Goal: Task Accomplishment & Management: Use online tool/utility

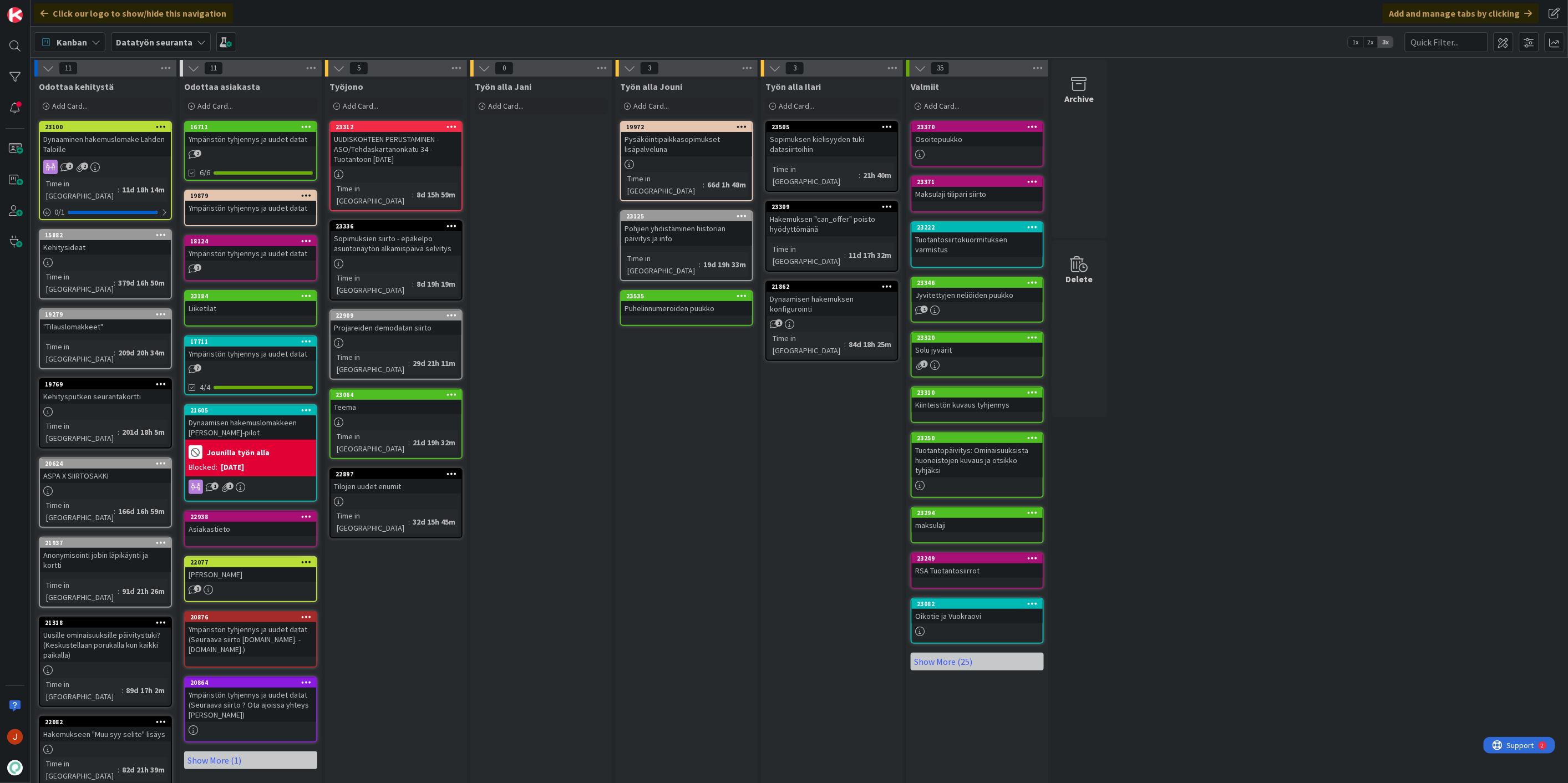
click at [590, 394] on div "Työn alla Jani Add Card..." at bounding box center [541, 538] width 142 height 924
drag, startPoint x: 767, startPoint y: 435, endPoint x: 740, endPoint y: 344, distance: 94.9
click at [766, 433] on div "Työn alla Ilari Add Card... 23505 Sopimuksen kielisyyden tuki datasiirtoihin Ti…" at bounding box center [831, 538] width 142 height 924
click at [684, 104] on div "Add Card..." at bounding box center [687, 105] width 133 height 17
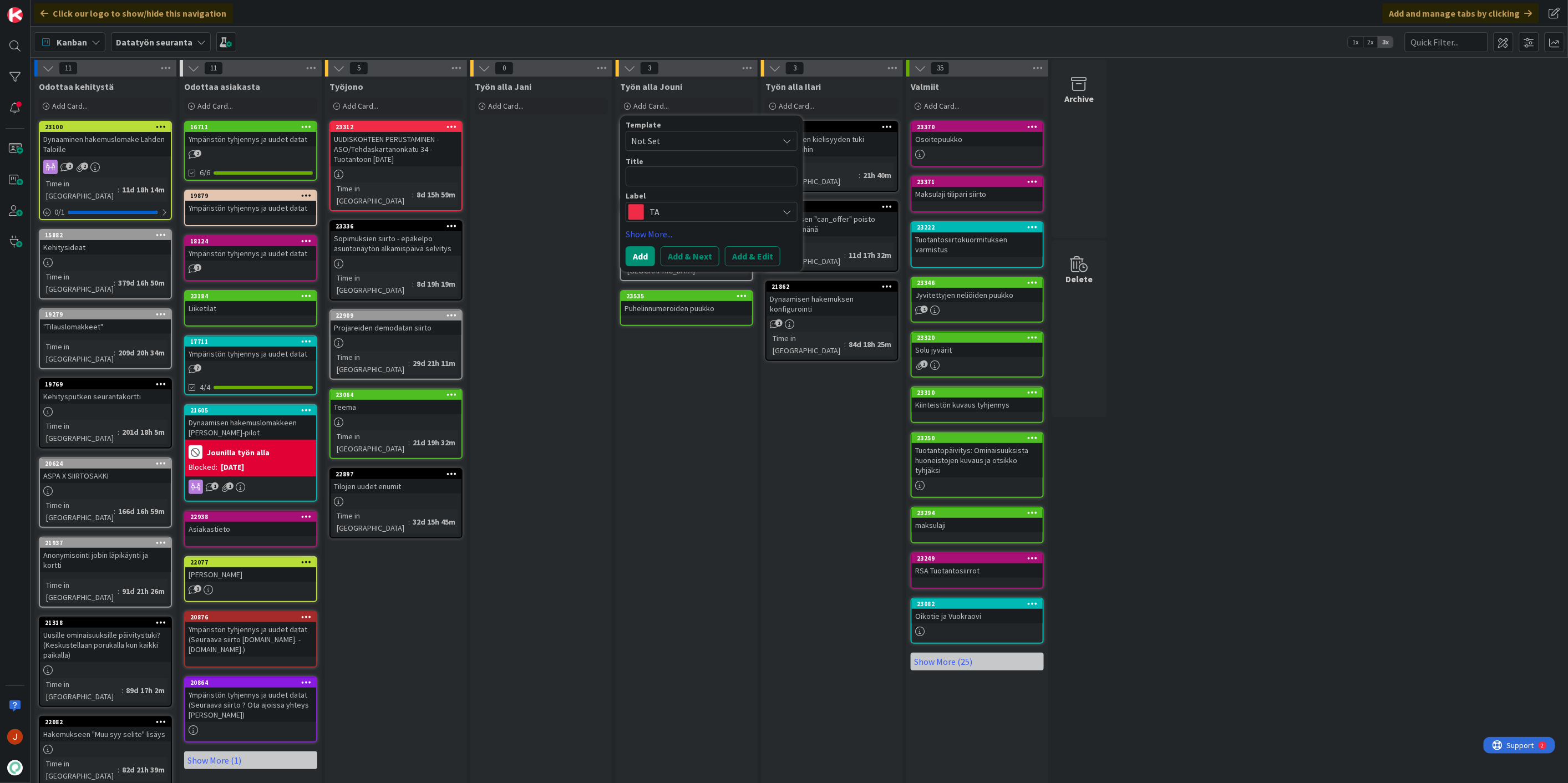
click at [686, 212] on span "TA" at bounding box center [711, 212] width 123 height 15
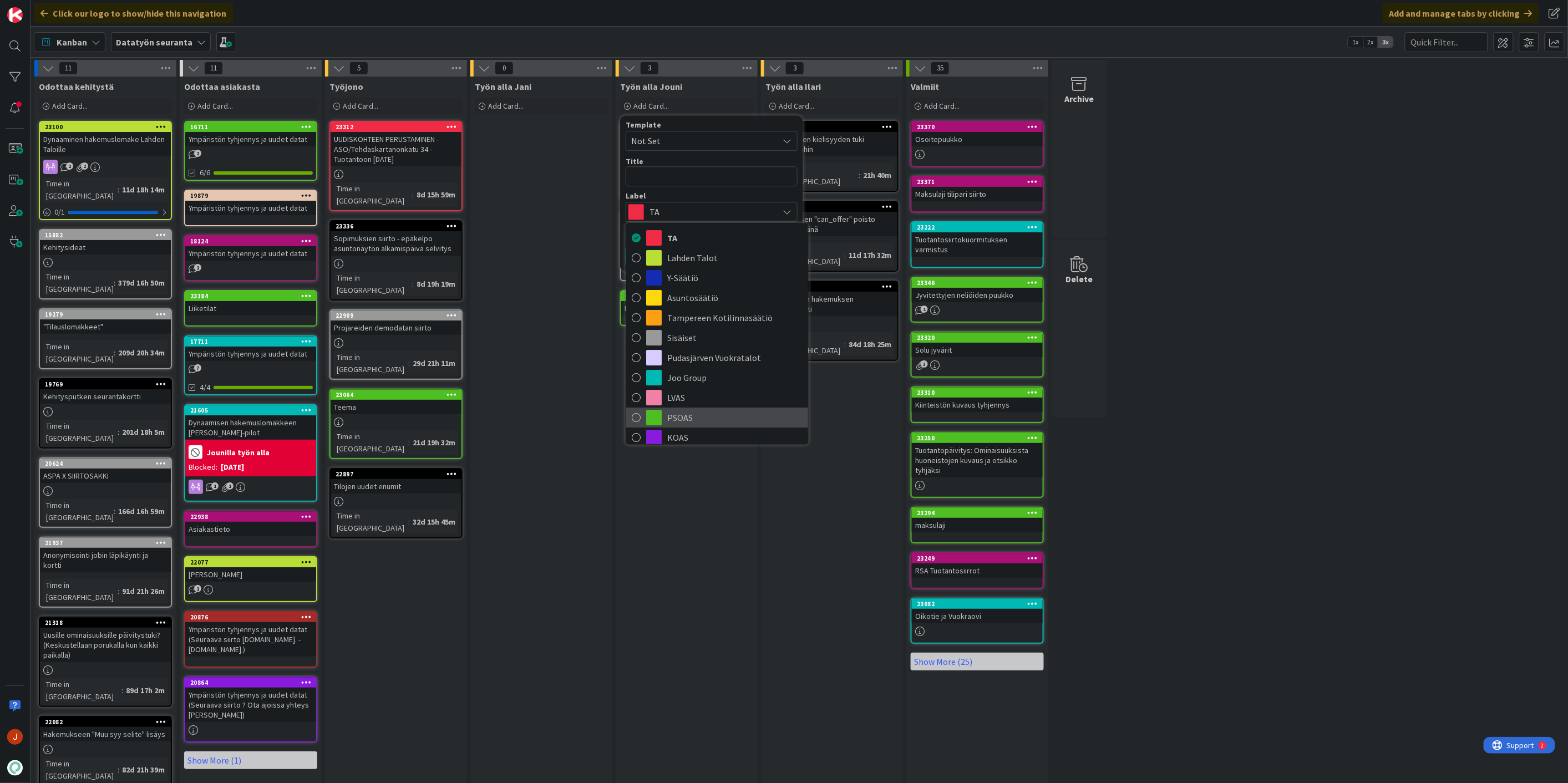
click at [697, 419] on span "PSOAS" at bounding box center [735, 417] width 135 height 17
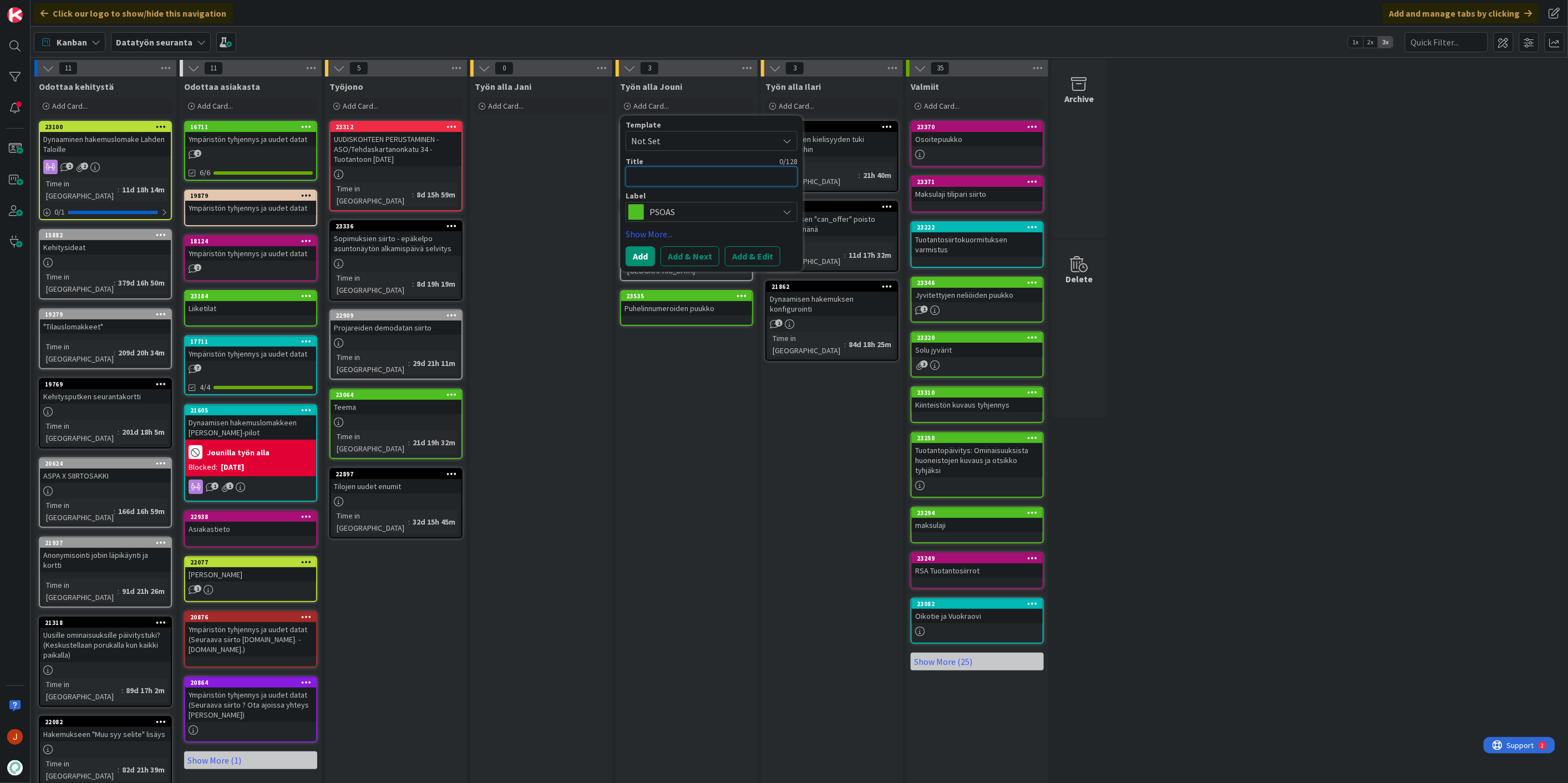
click at [661, 174] on textarea at bounding box center [711, 176] width 172 height 20
click at [660, 174] on textarea at bounding box center [711, 176] width 172 height 20
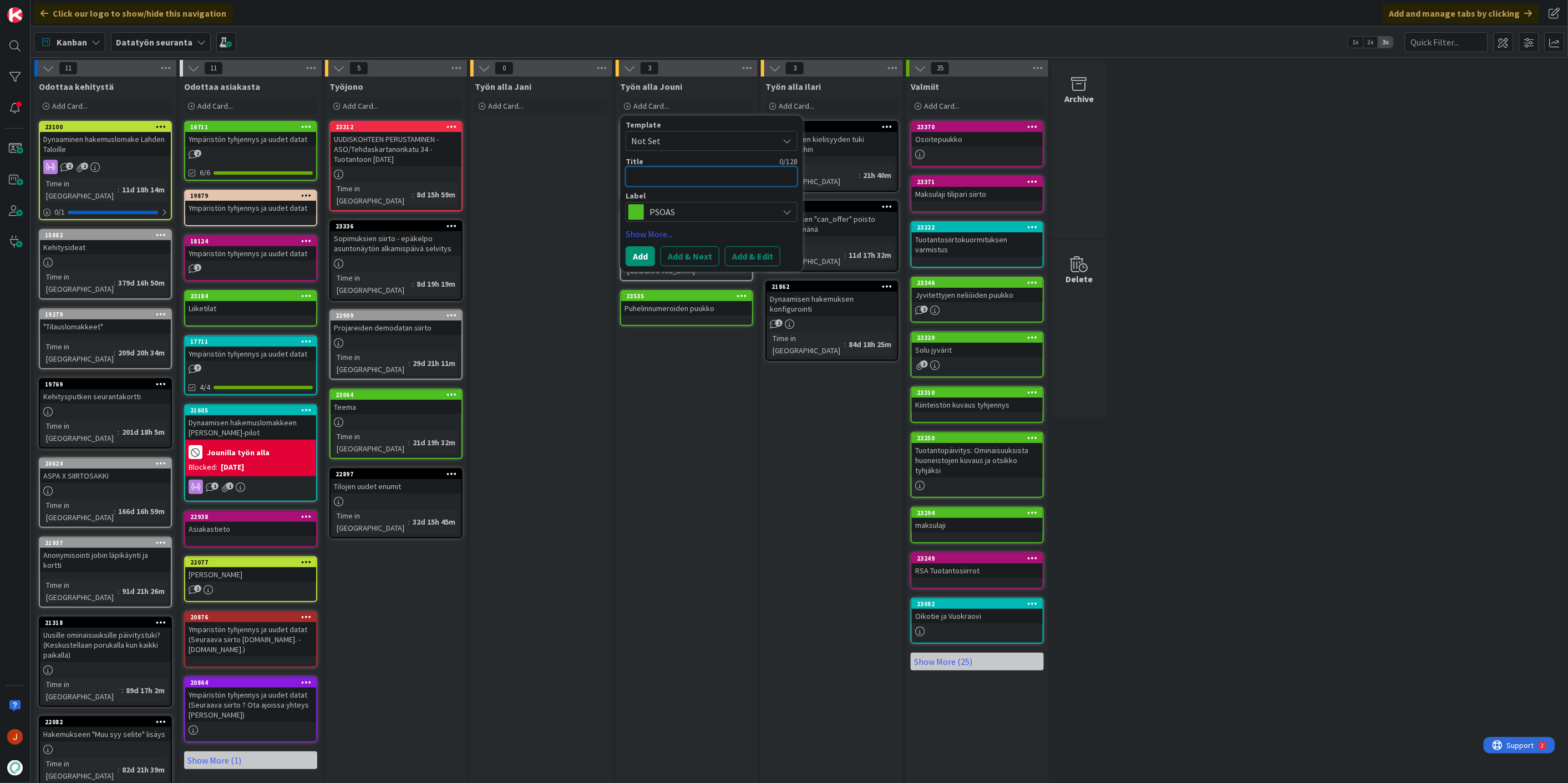
type textarea "x"
type textarea "P"
type textarea "x"
type textarea "Pu"
type textarea "x"
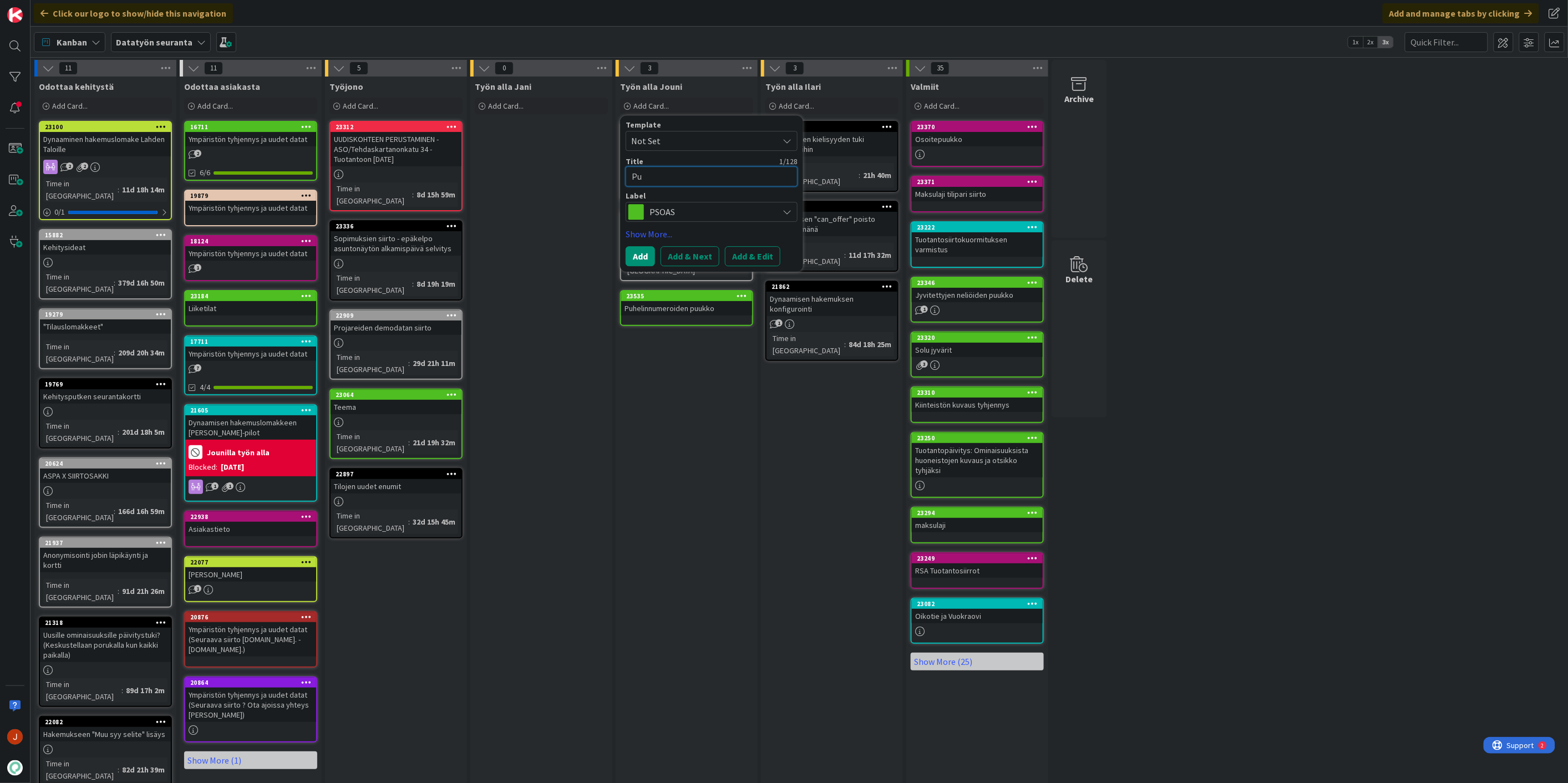
type textarea "Puh"
type textarea "x"
type textarea "Puhe"
type textarea "x"
type textarea "Puhel"
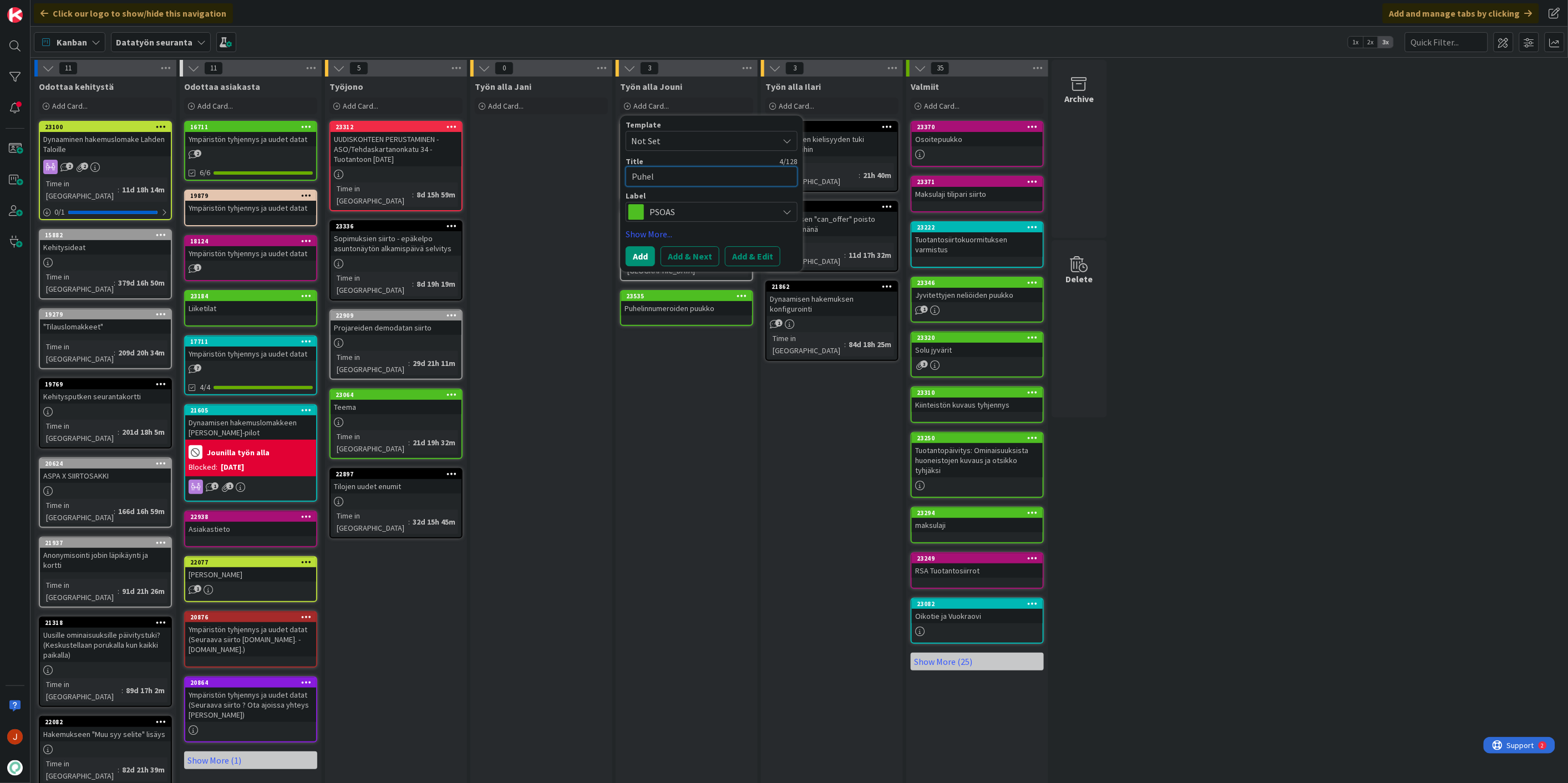
type textarea "x"
type textarea "Puheli"
type textarea "x"
type textarea "Puhelin"
type textarea "x"
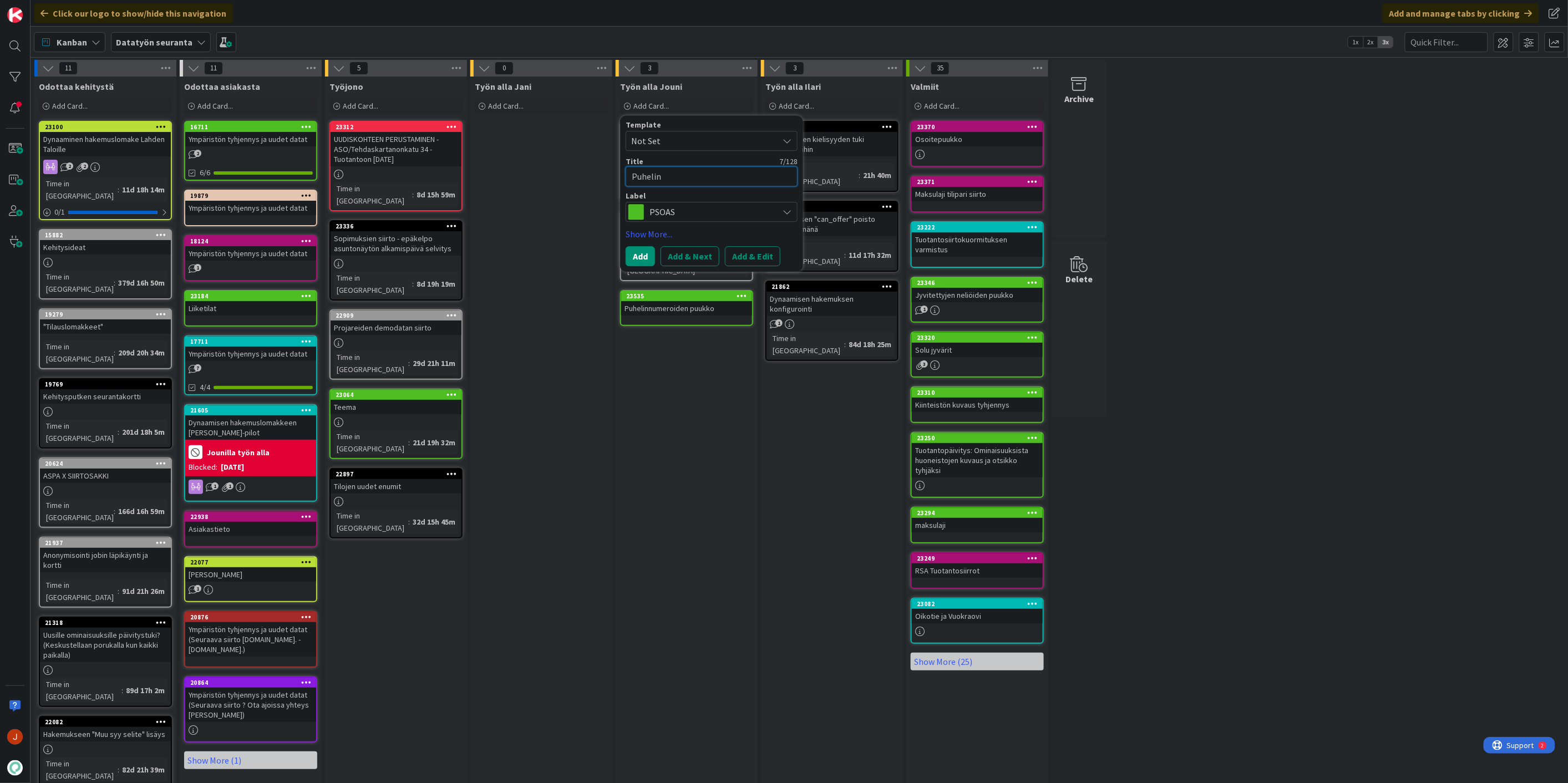
type textarea "Puhelinn"
type textarea "x"
type textarea "Puhelinnu"
type textarea "x"
type textarea "Puhelinnum"
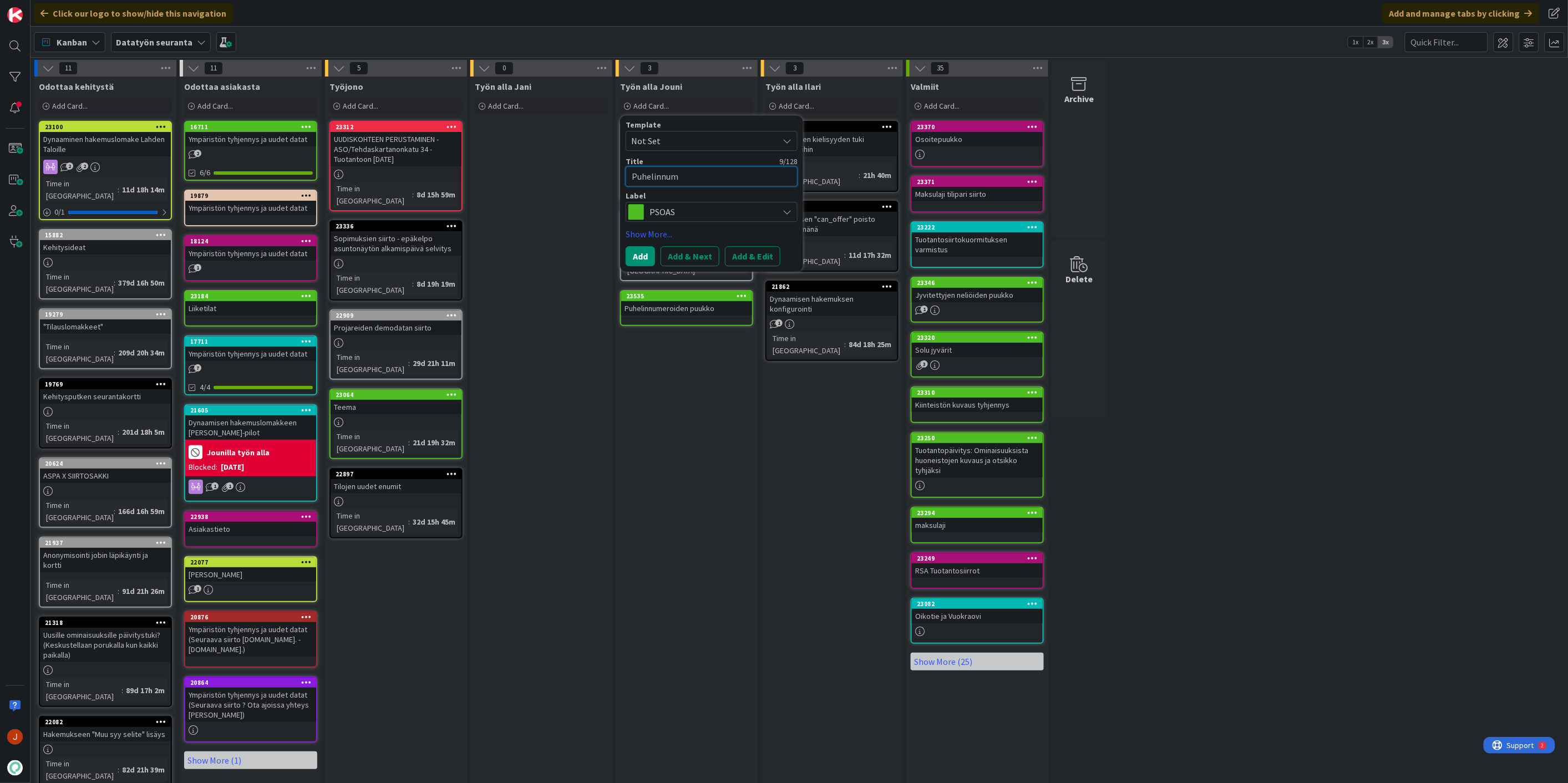
type textarea "x"
type textarea "Puhelinnume"
type textarea "x"
type textarea "Puhelinnumer"
type textarea "x"
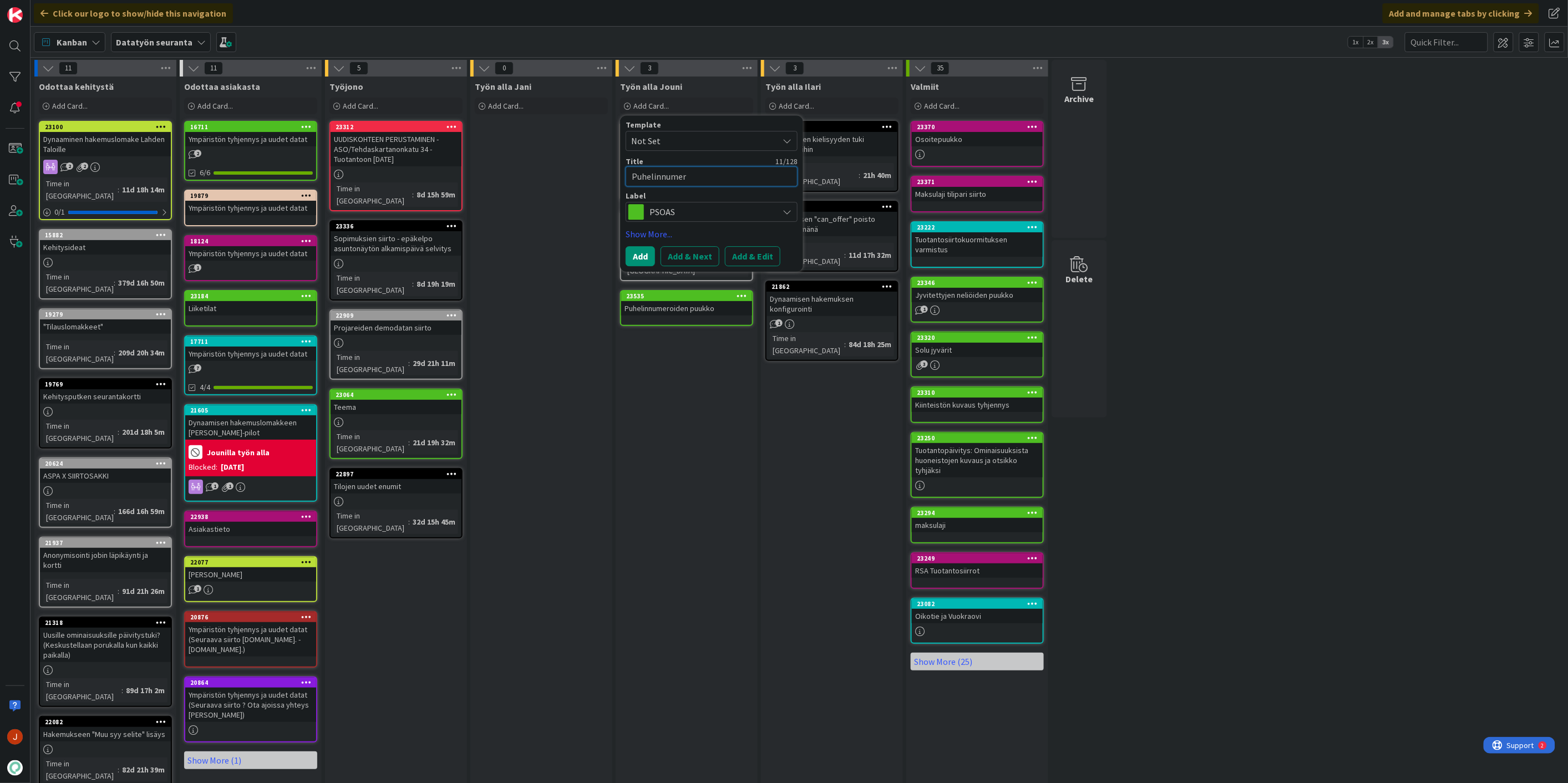
type textarea "Puhelinnumero"
type textarea "x"
type textarea "Puhelinnumeroi"
type textarea "x"
type textarea "Puhelinnumeroid"
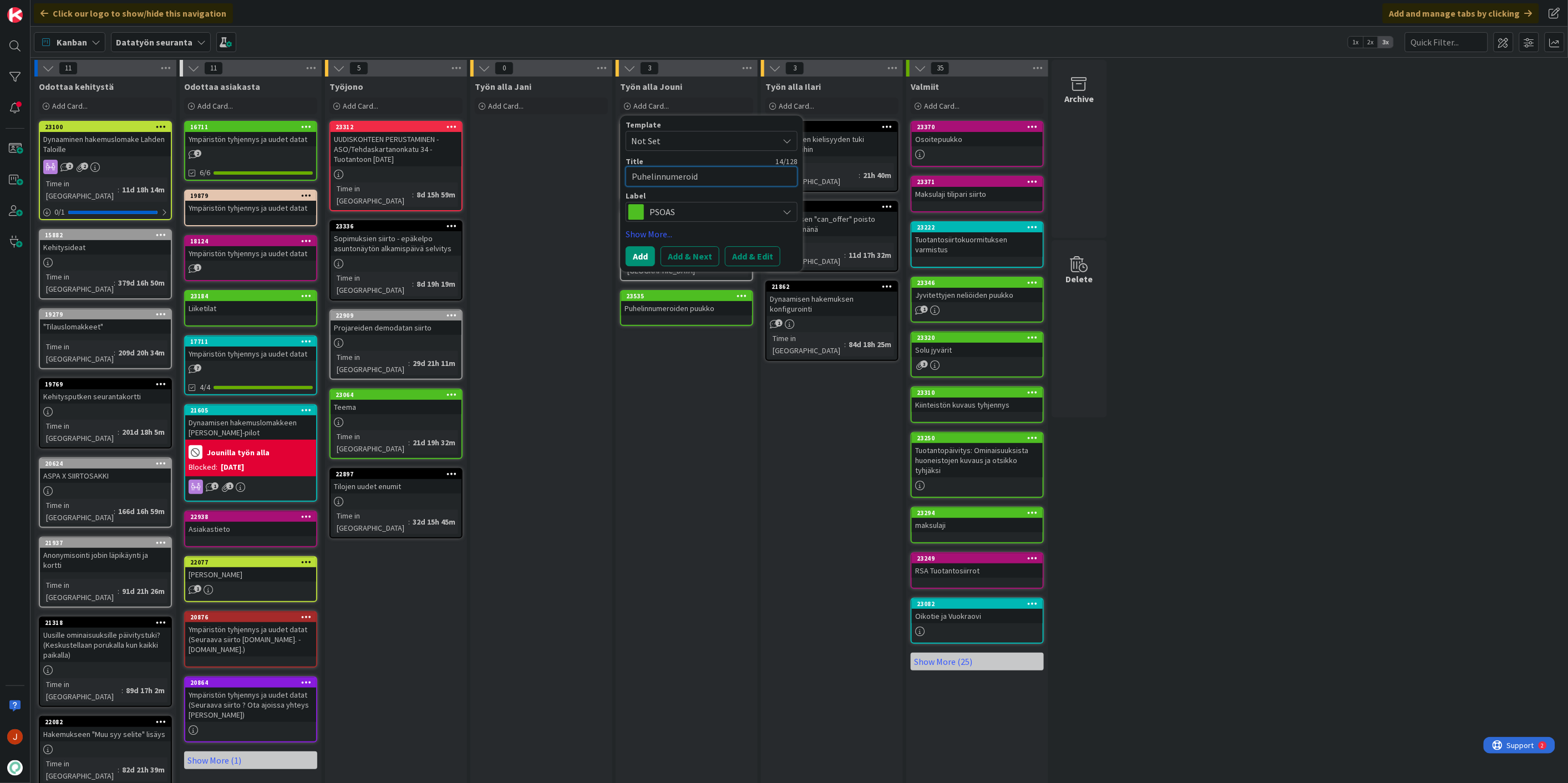
type textarea "x"
type textarea "Puhelinnumeroide"
type textarea "x"
type textarea "Puhelinnumeroiden"
type textarea "x"
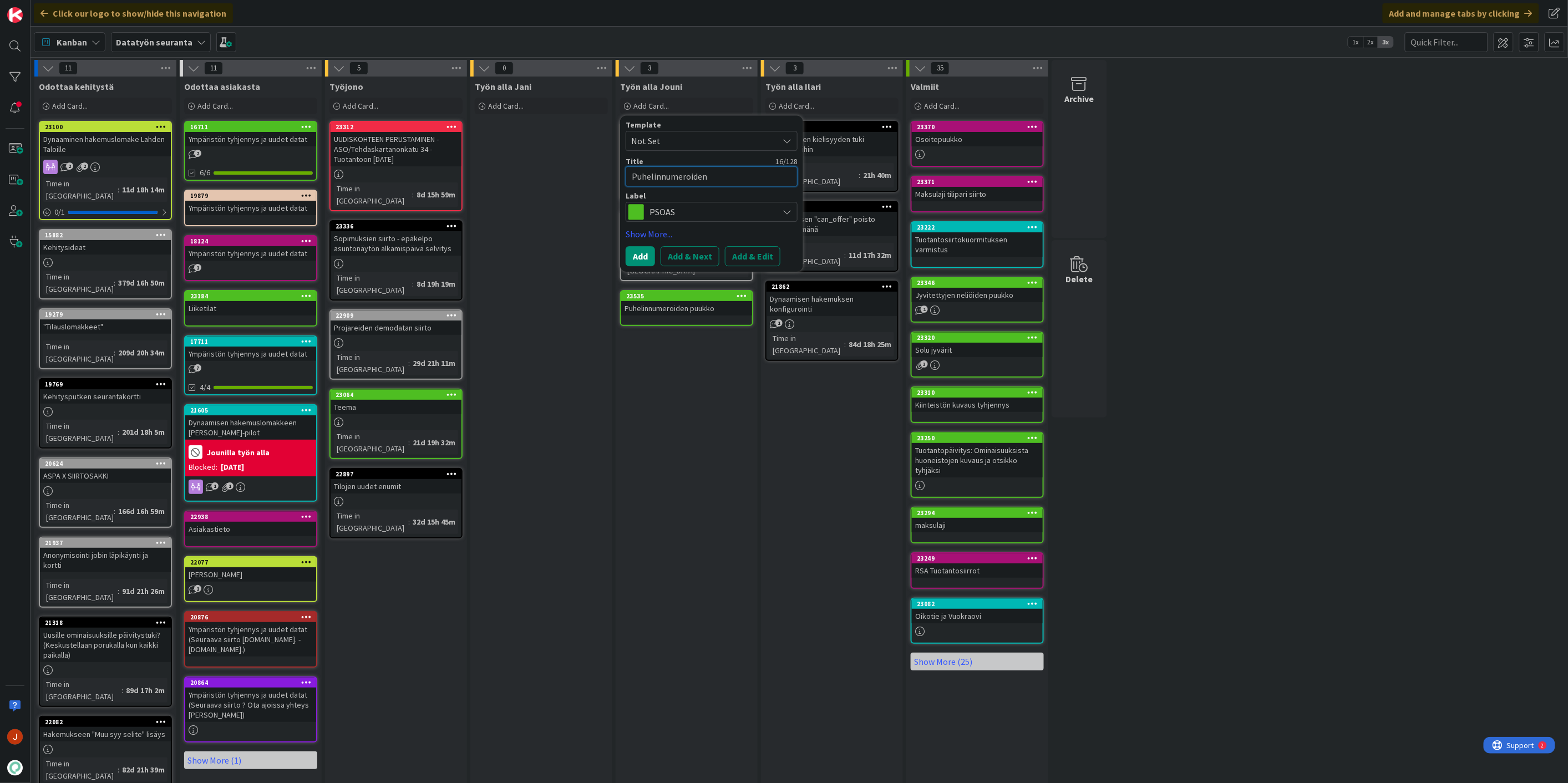
type textarea "Puhelinnumeroiden"
type textarea "x"
type textarea "Puhelinnumeroiden p"
type textarea "x"
type textarea "Puhelinnumeroiden"
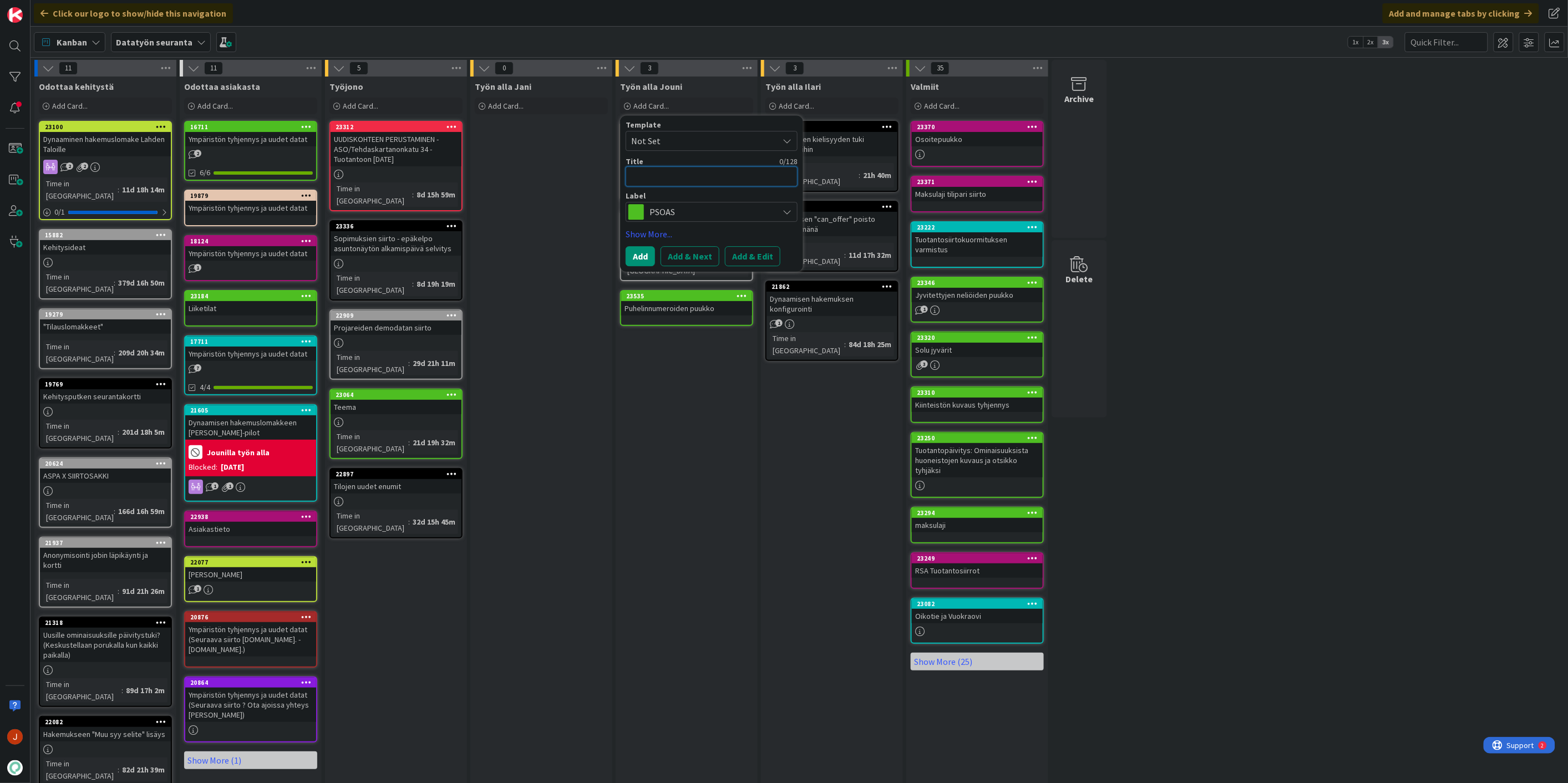
type textarea "x"
type textarea "K"
type textarea "x"
type textarea "Ku"
type textarea "x"
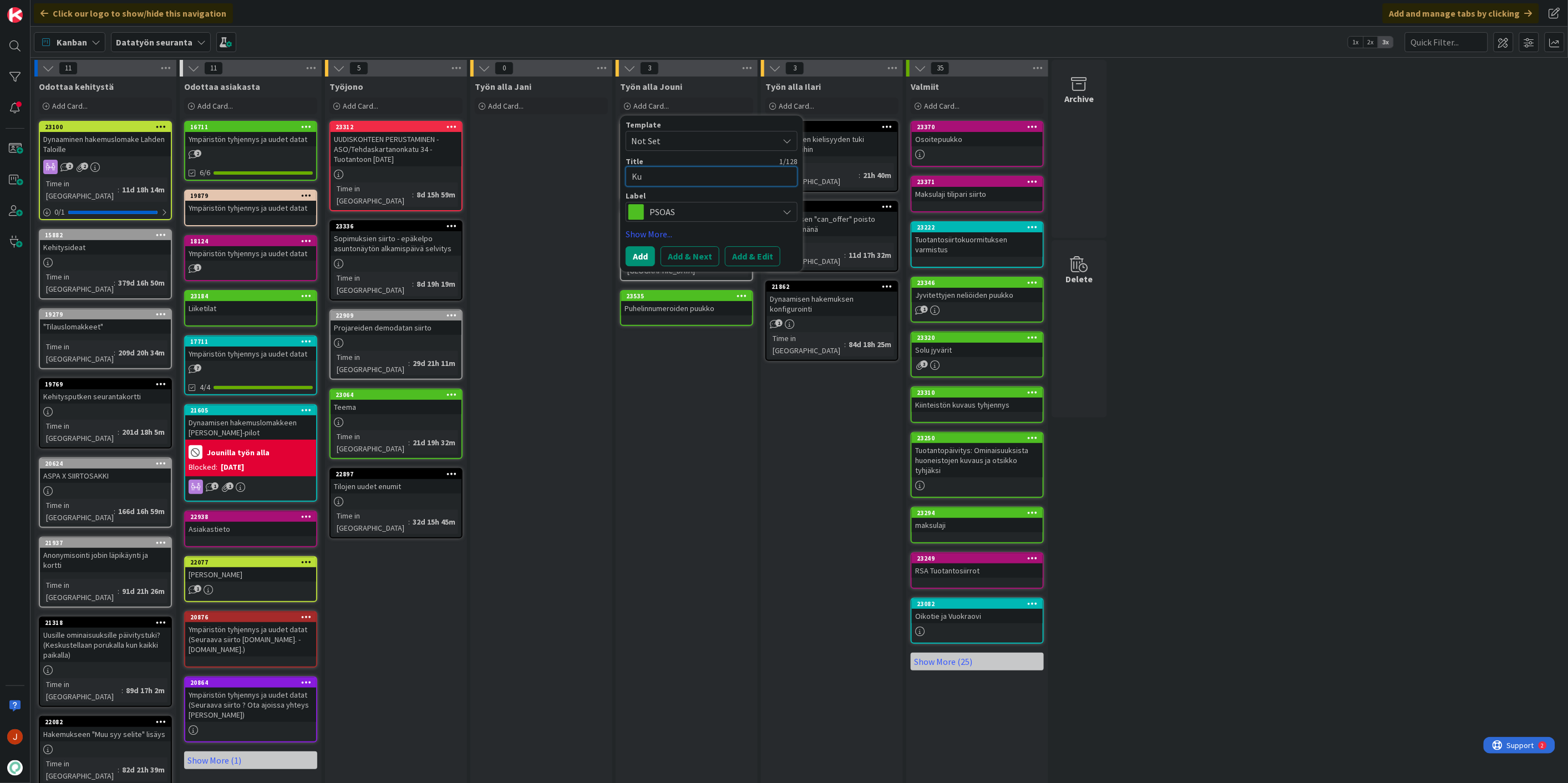
type textarea "Kus"
type textarea "x"
type textarea "Kust"
type textarea "x"
type textarea "Kusta"
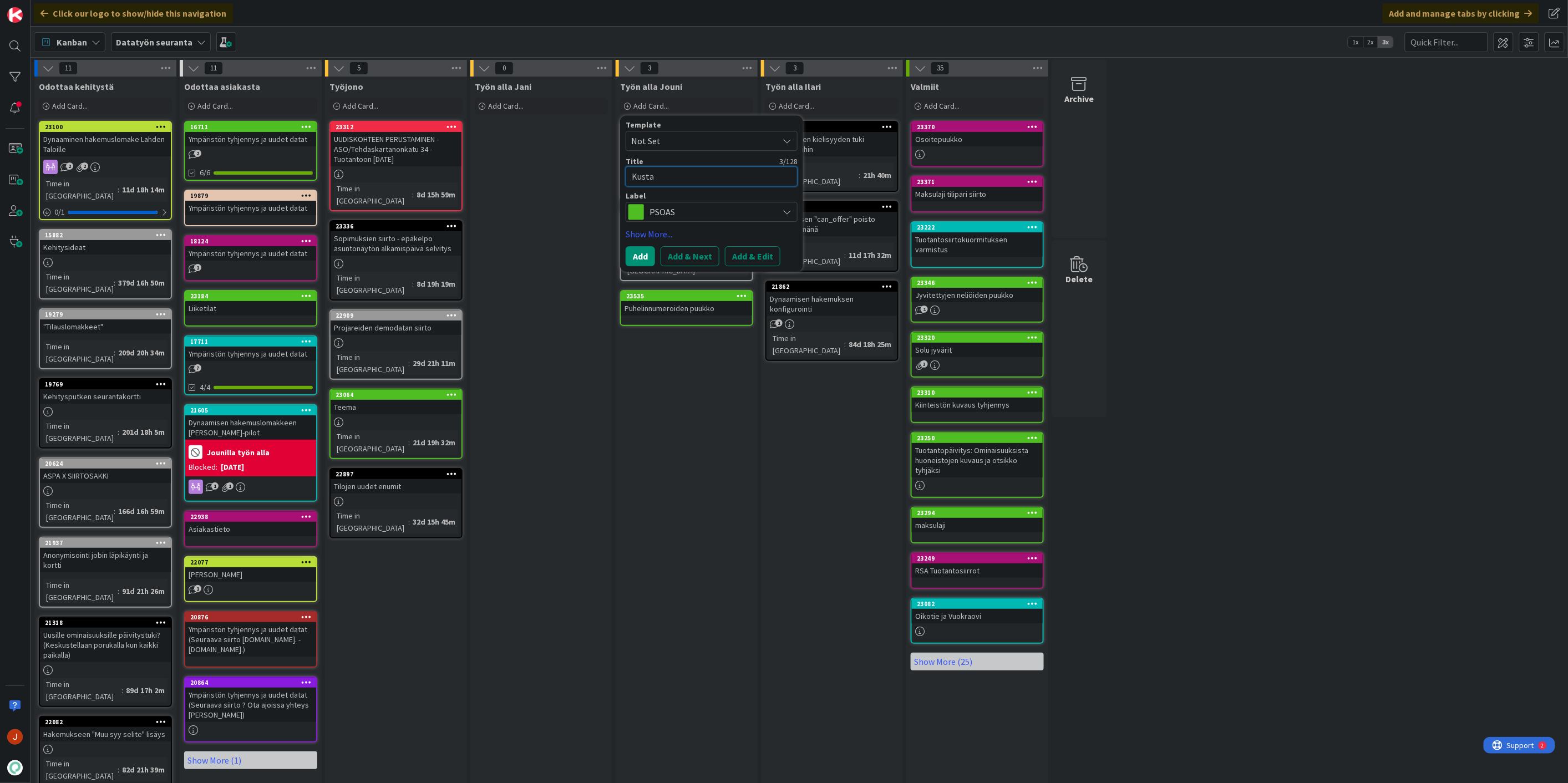
type textarea "x"
type textarea "Kustan"
type textarea "x"
type textarea "Kustann"
type textarea "x"
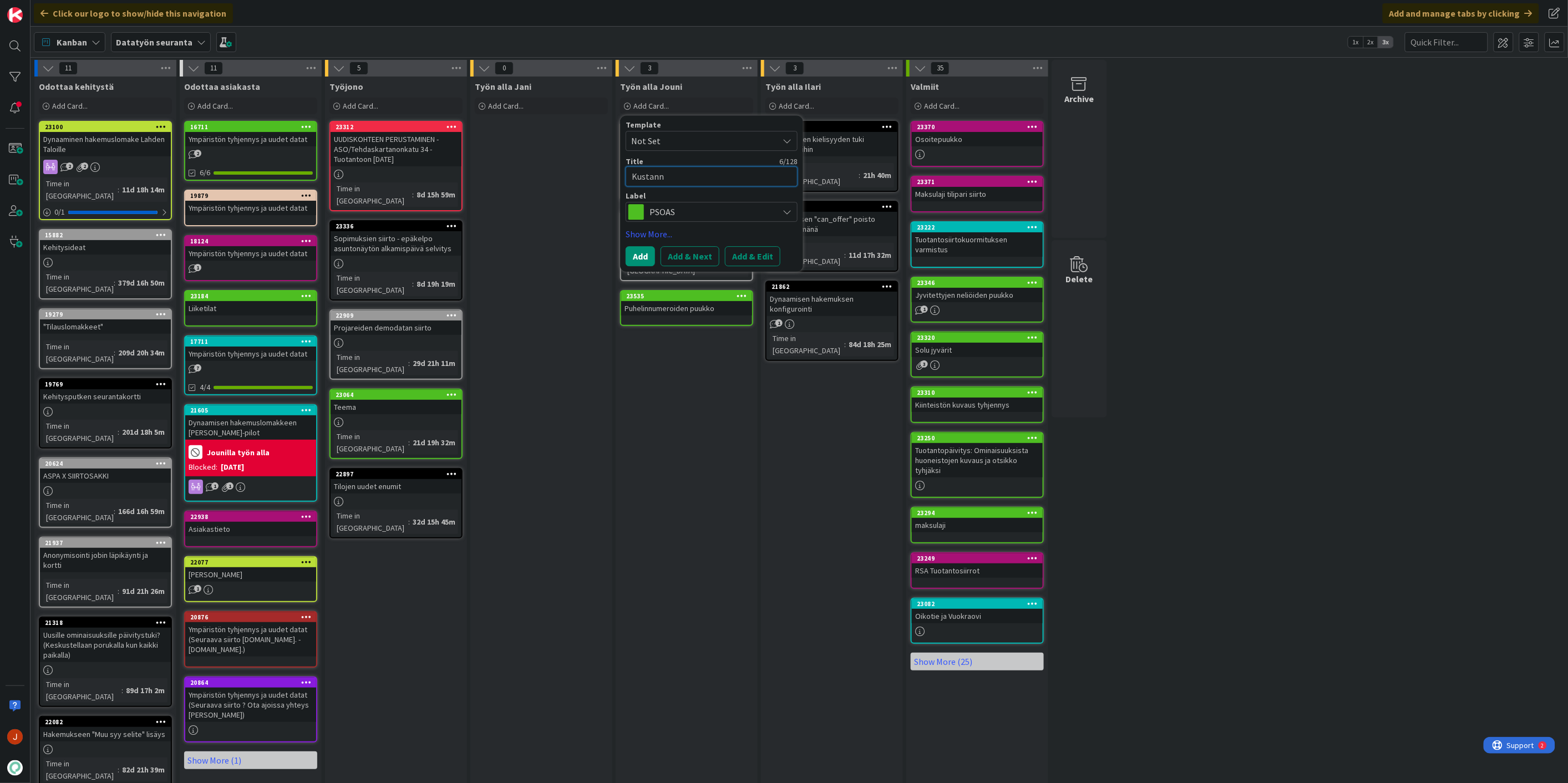
type textarea "Kustannu"
type textarea "x"
type textarea "Kustannus0"
type textarea "x"
type textarea "Kustannus0p"
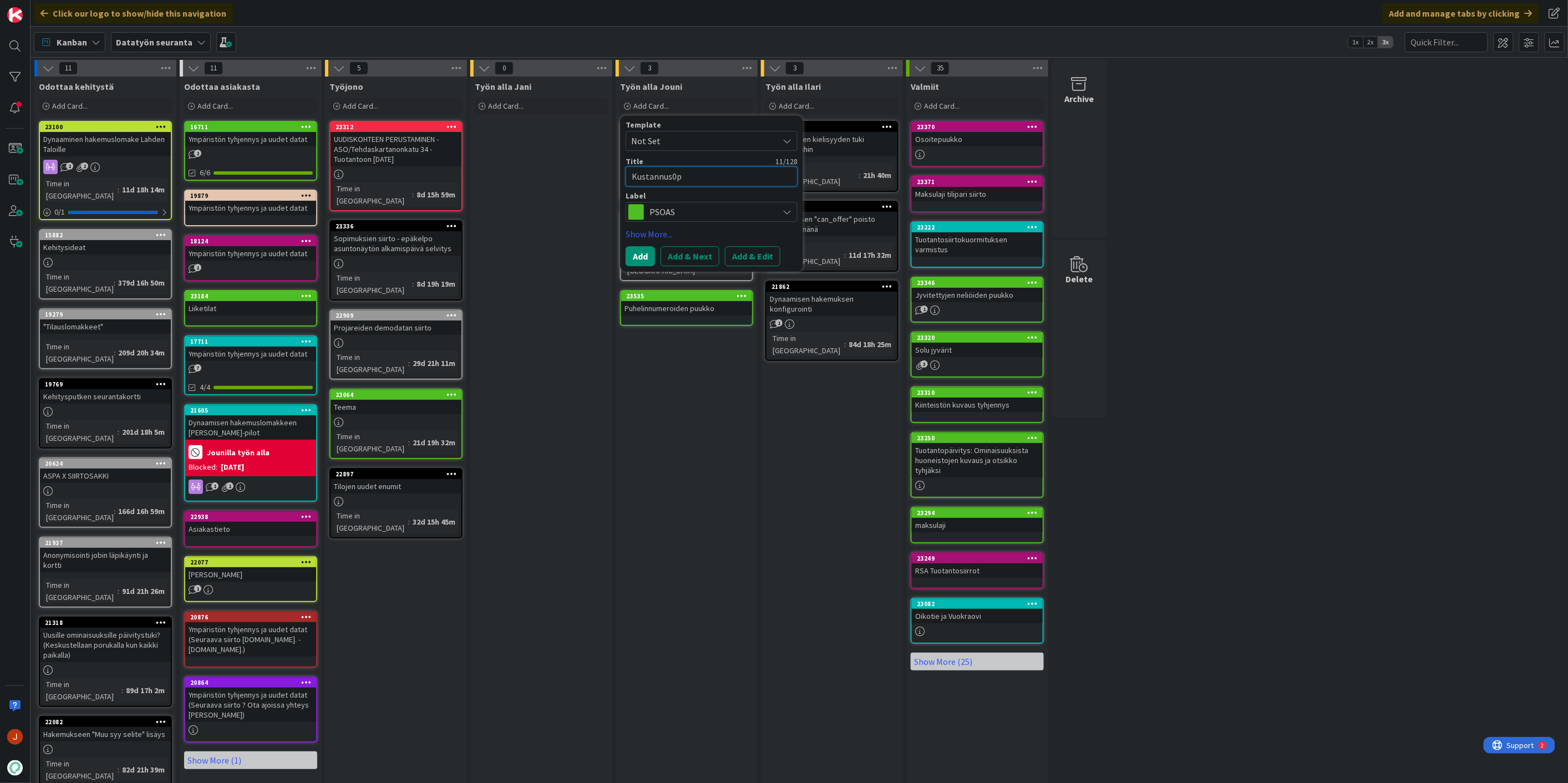
type textarea "x"
type textarea "Kustannus0pa"
type textarea "x"
type textarea "Kustannus0pai"
type textarea "x"
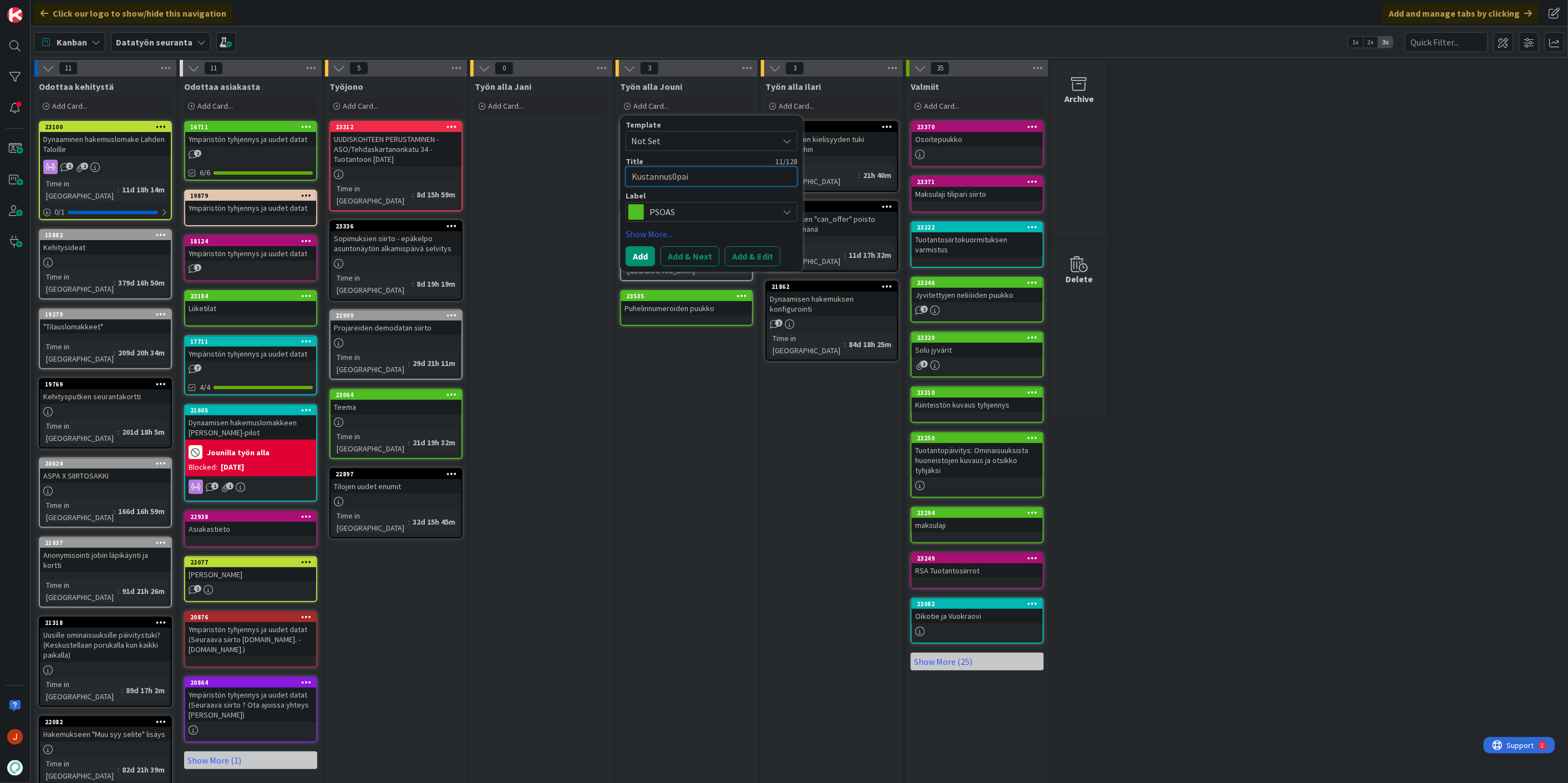
type textarea "Kustannus0paik"
type textarea "x"
type textarea "Kustannus0pai"
type textarea "x"
type textarea "Kustannus0pa"
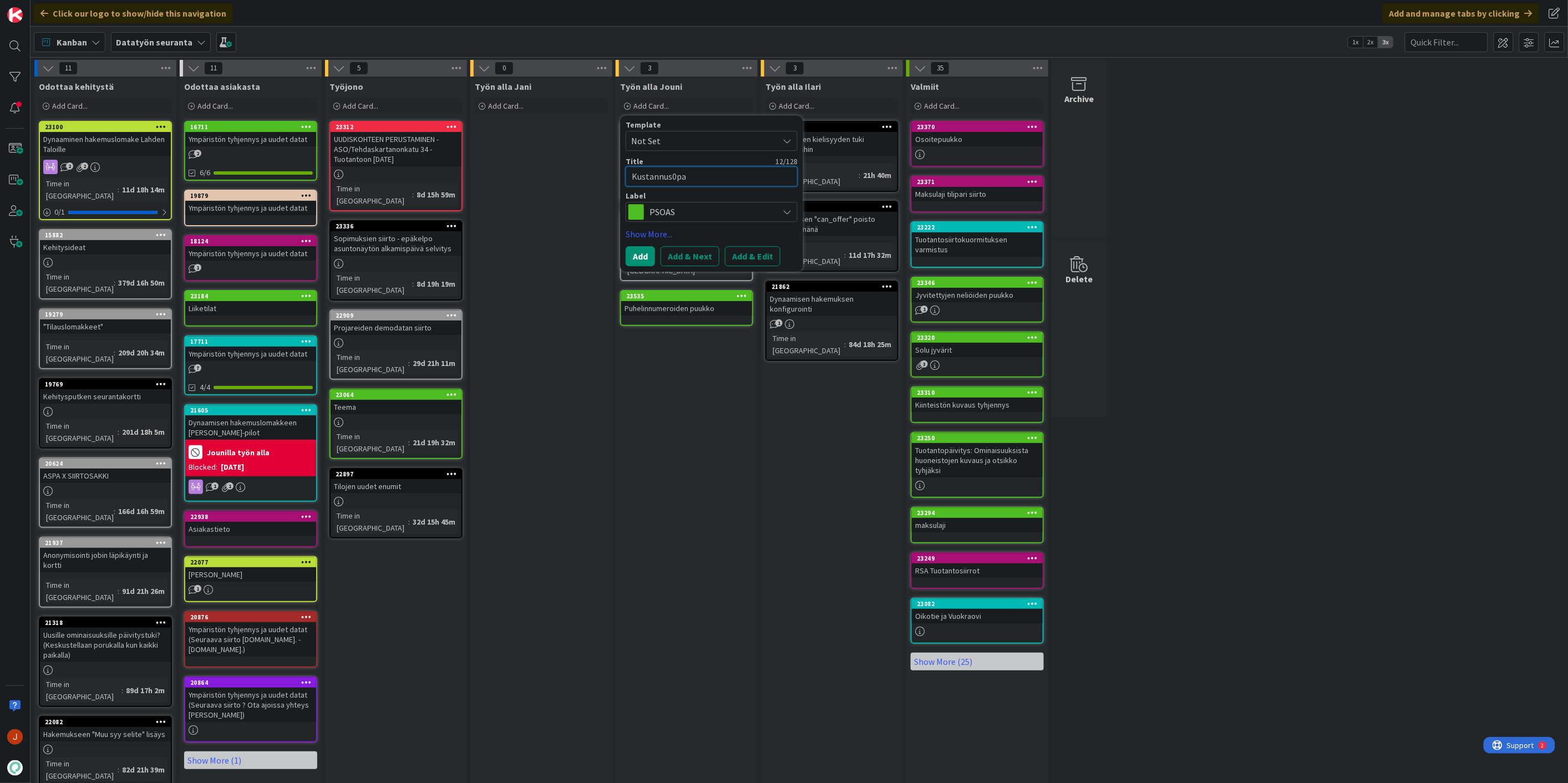
type textarea "x"
type textarea "Kustannus0p"
type textarea "x"
type textarea "Kustannus0"
type textarea "x"
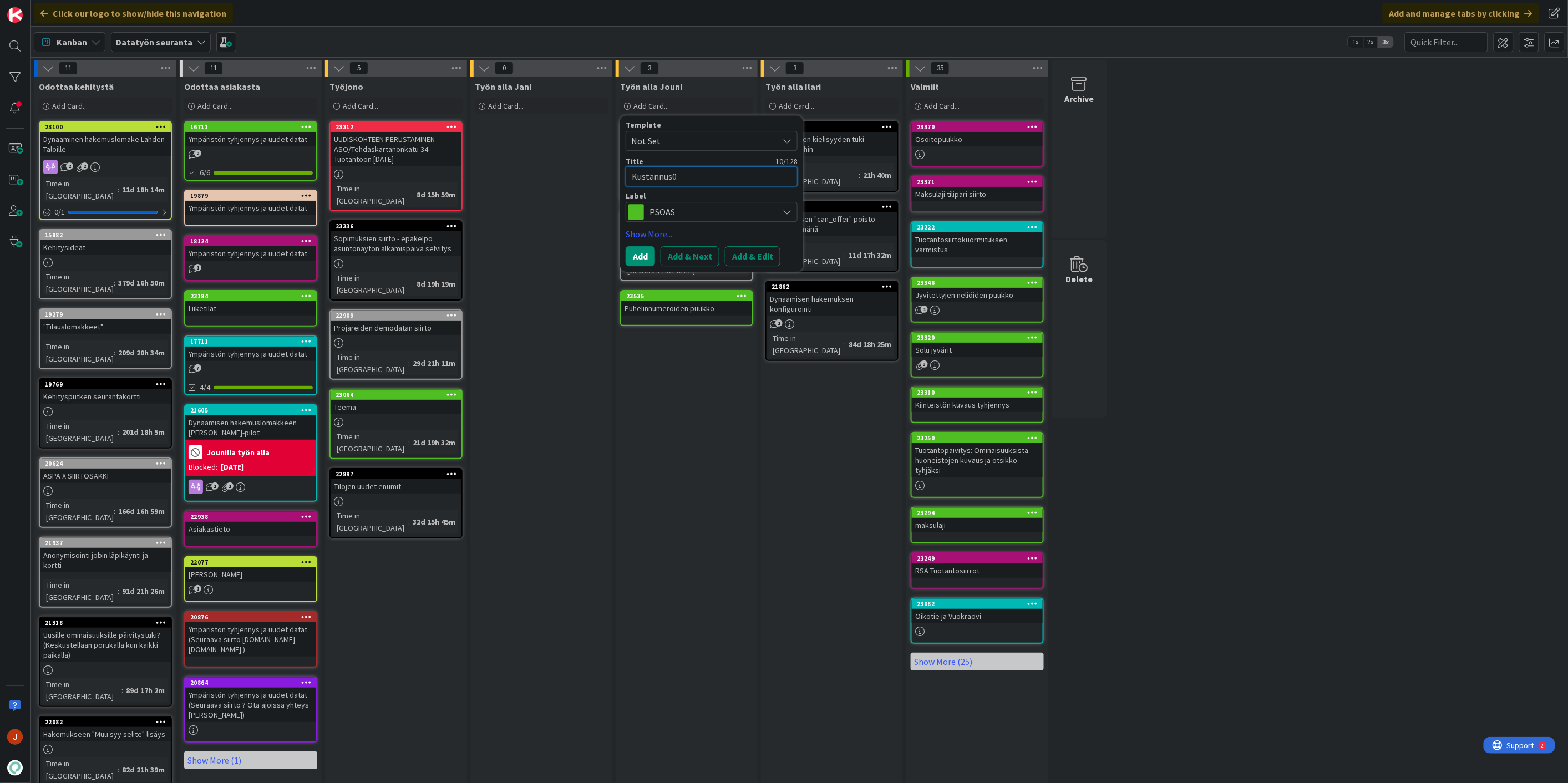
type textarea "Kustannus"
type textarea "x"
type textarea "Kustannusp"
type textarea "x"
type textarea "Kustannuspa"
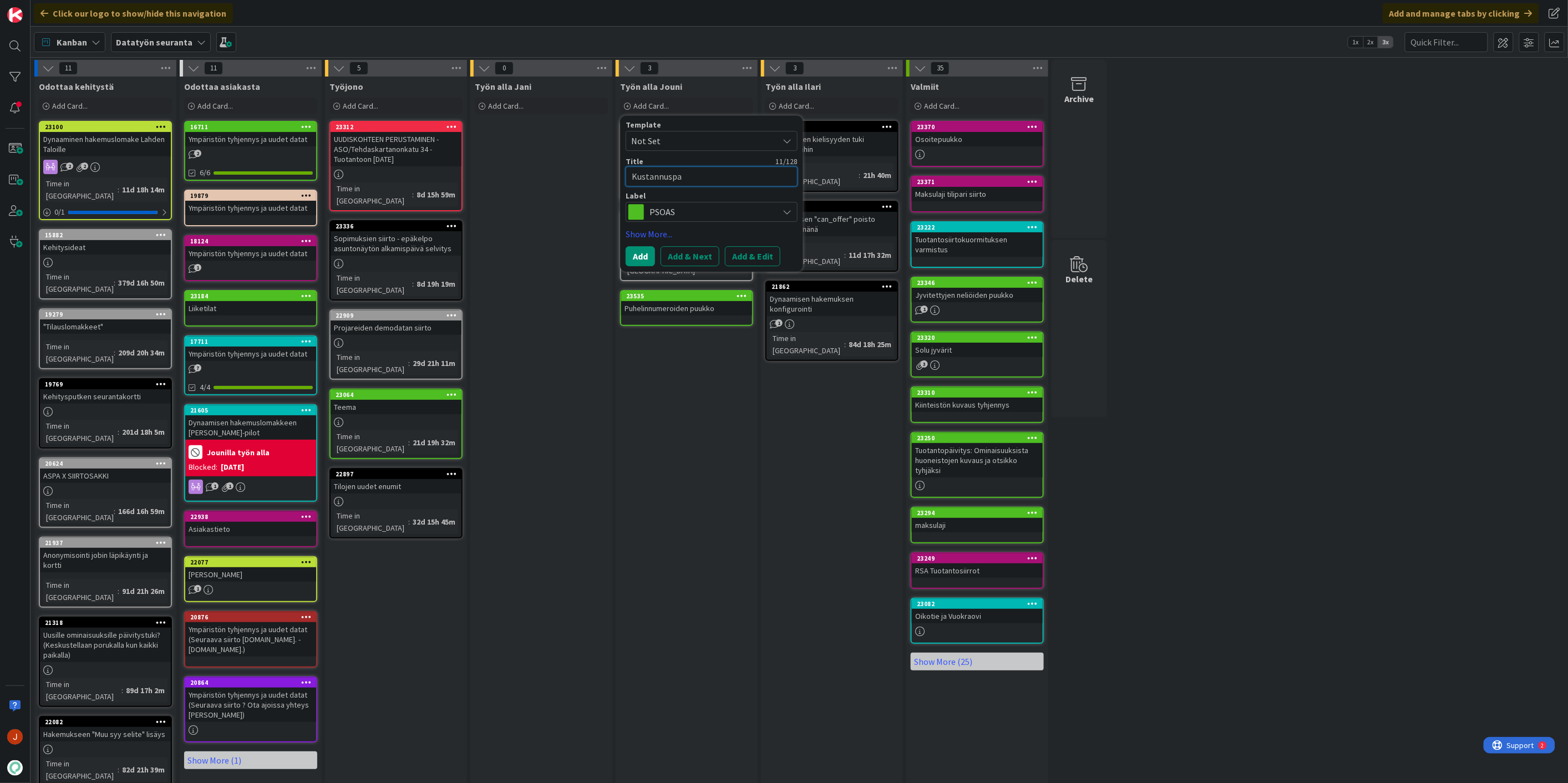
type textarea "x"
type textarea "Kustannuspai"
type textarea "x"
type textarea "Kustannuspaik"
type textarea "x"
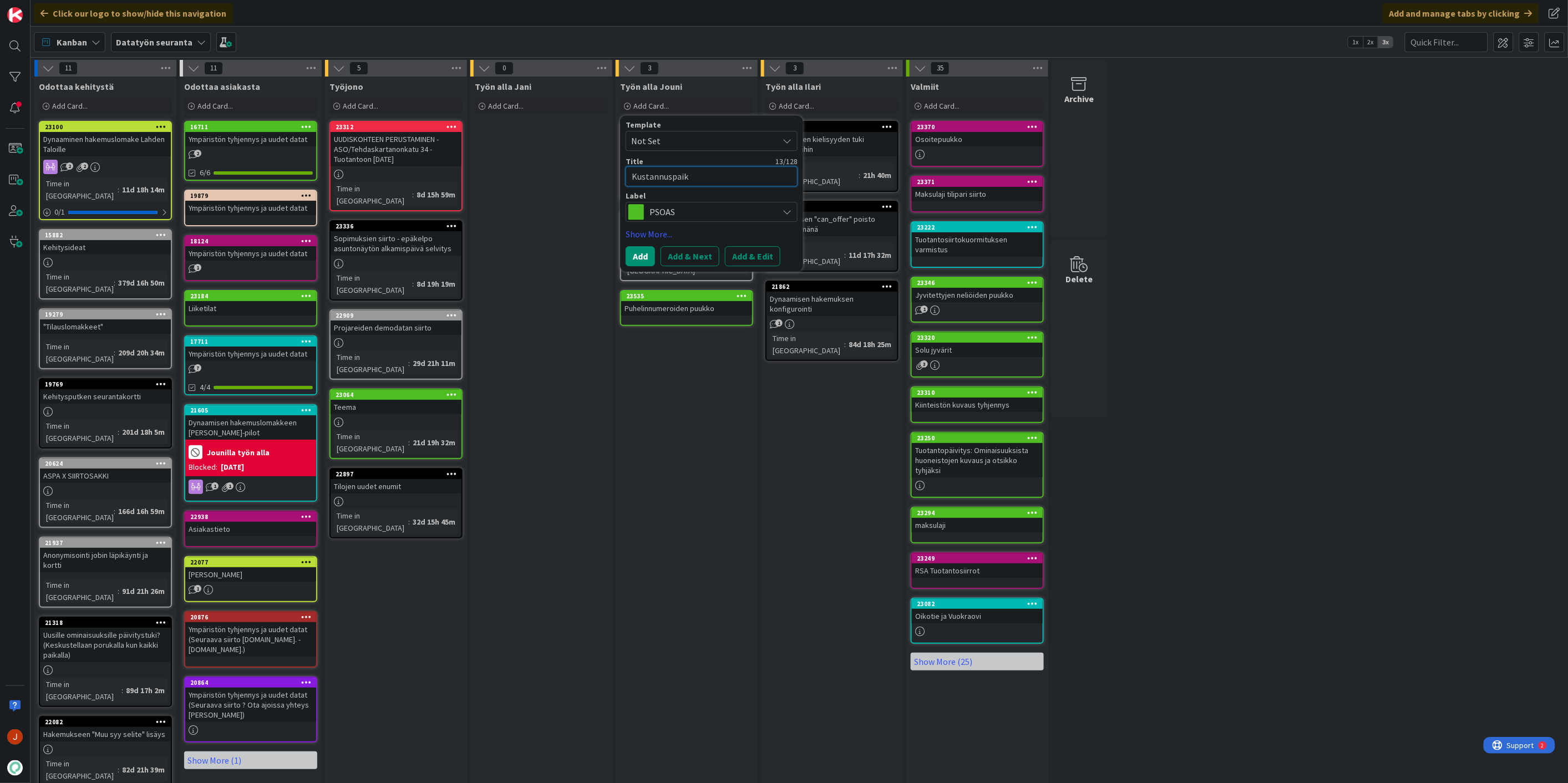
type textarea "Kustannuspaikk"
type textarea "x"
type textarea "Kustannuspaikko"
type textarea "x"
type textarea "Kustannuspaikkoj"
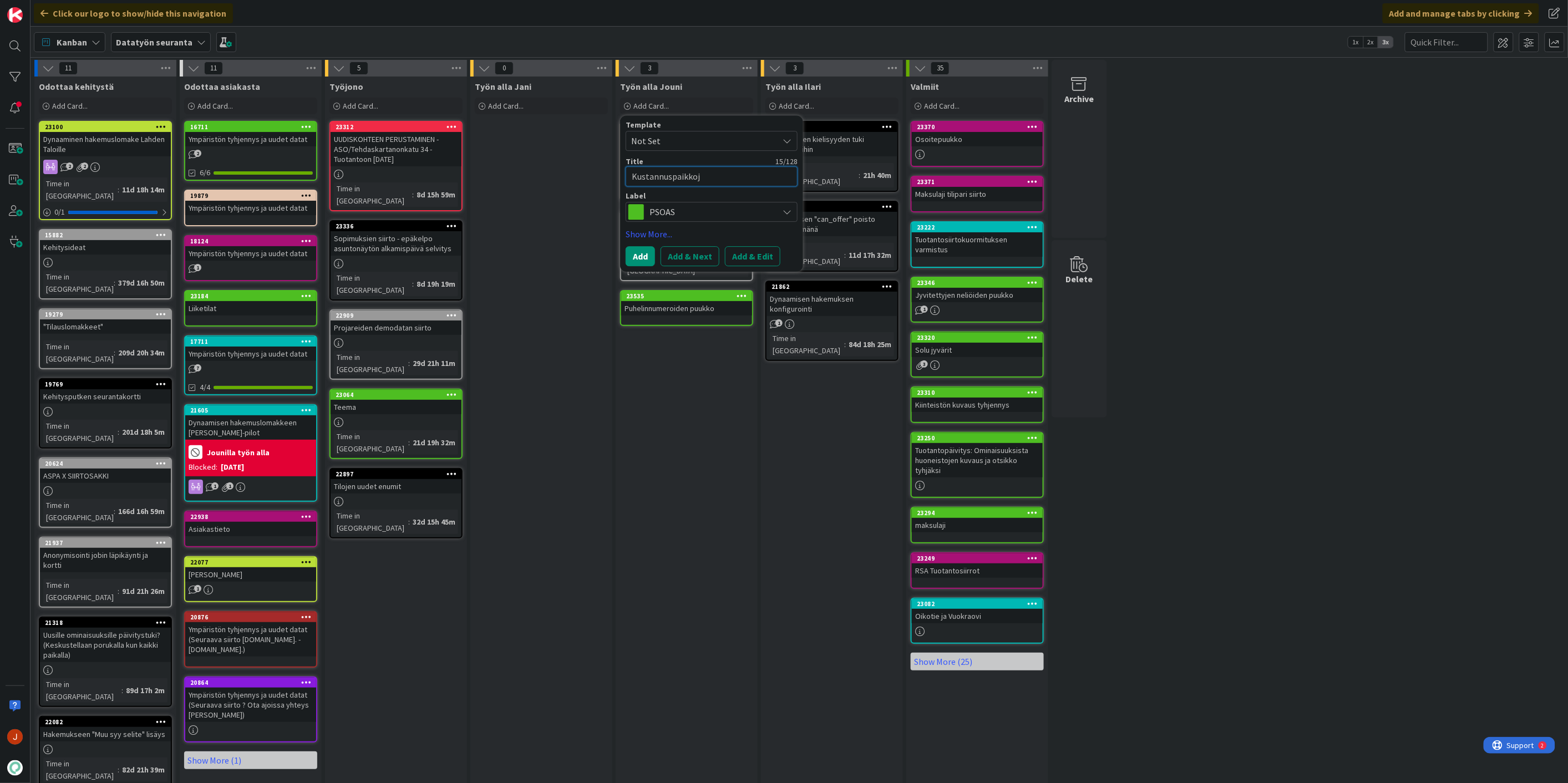
type textarea "x"
type textarea "Kustannuspaikkoje"
type textarea "x"
type textarea "Kustannuspaikkojen"
type textarea "x"
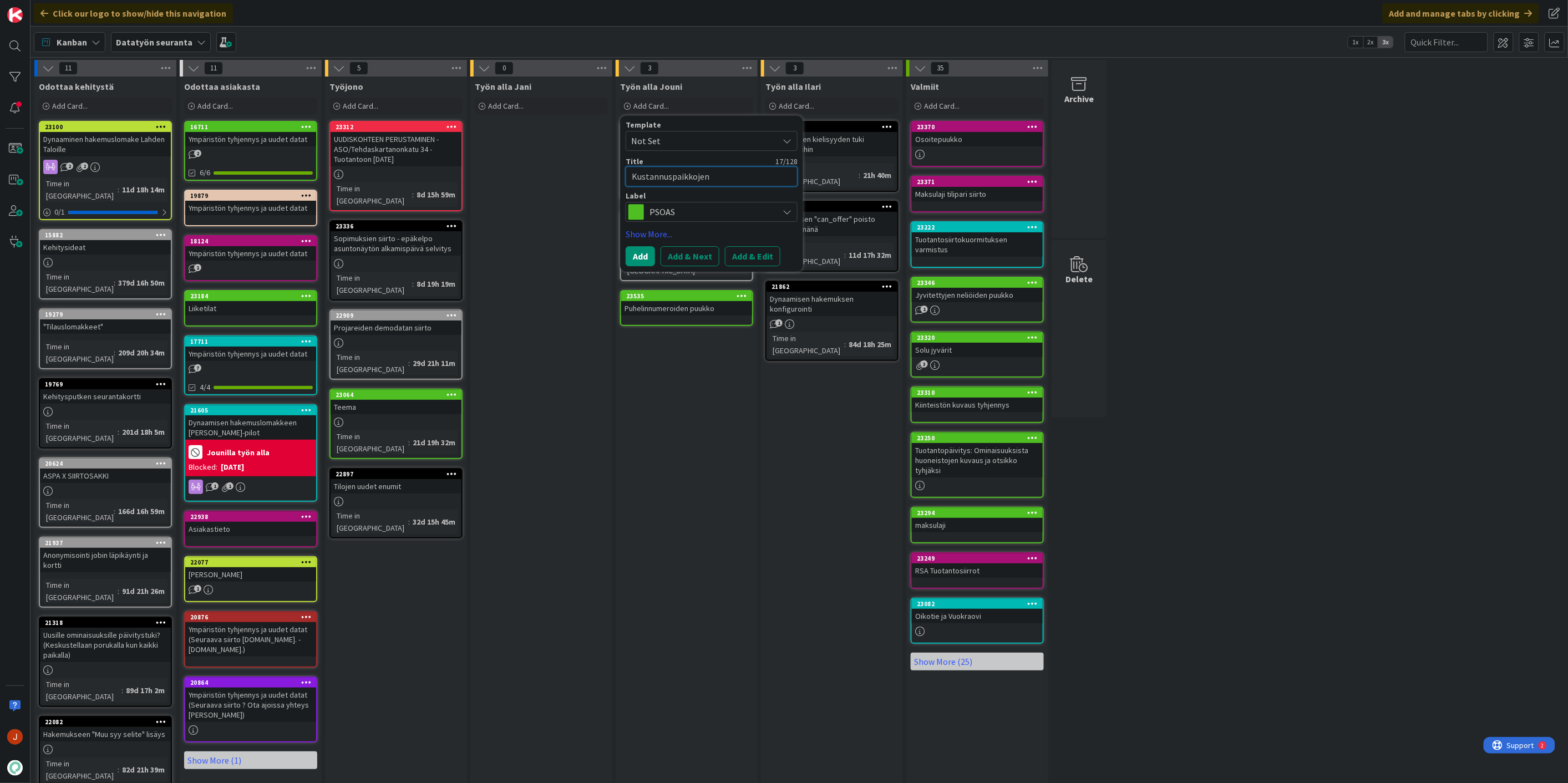
type textarea "Kustannuspaikkojen"
type textarea "x"
type textarea "Kustannuspaikkojen p"
type textarea "x"
type textarea "Kustannuspaikkojen pu"
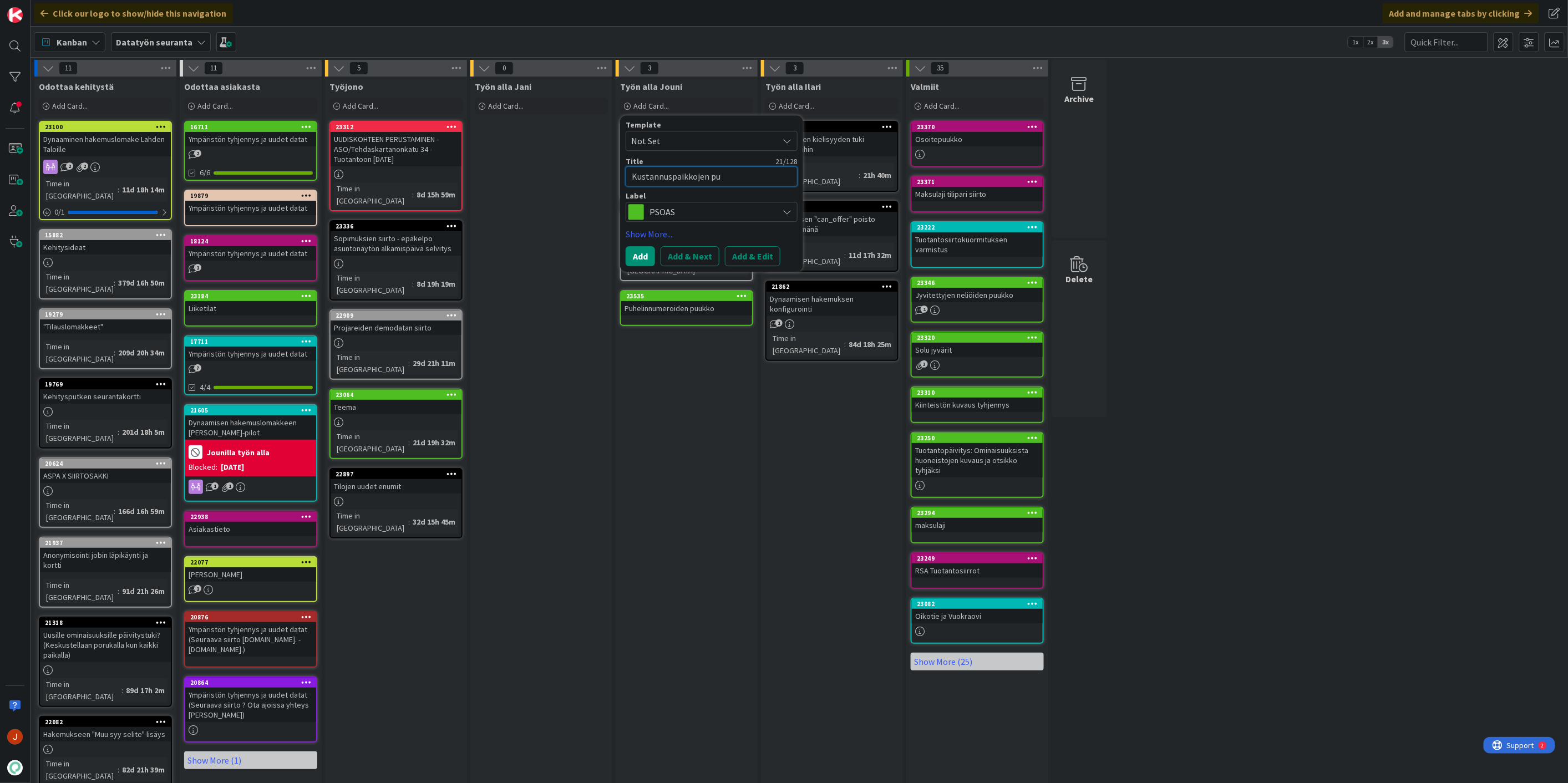
type textarea "x"
type textarea "Kustannuspaikkojen puu"
type textarea "x"
type textarea "Kustannuspaikkojen puuk"
type textarea "x"
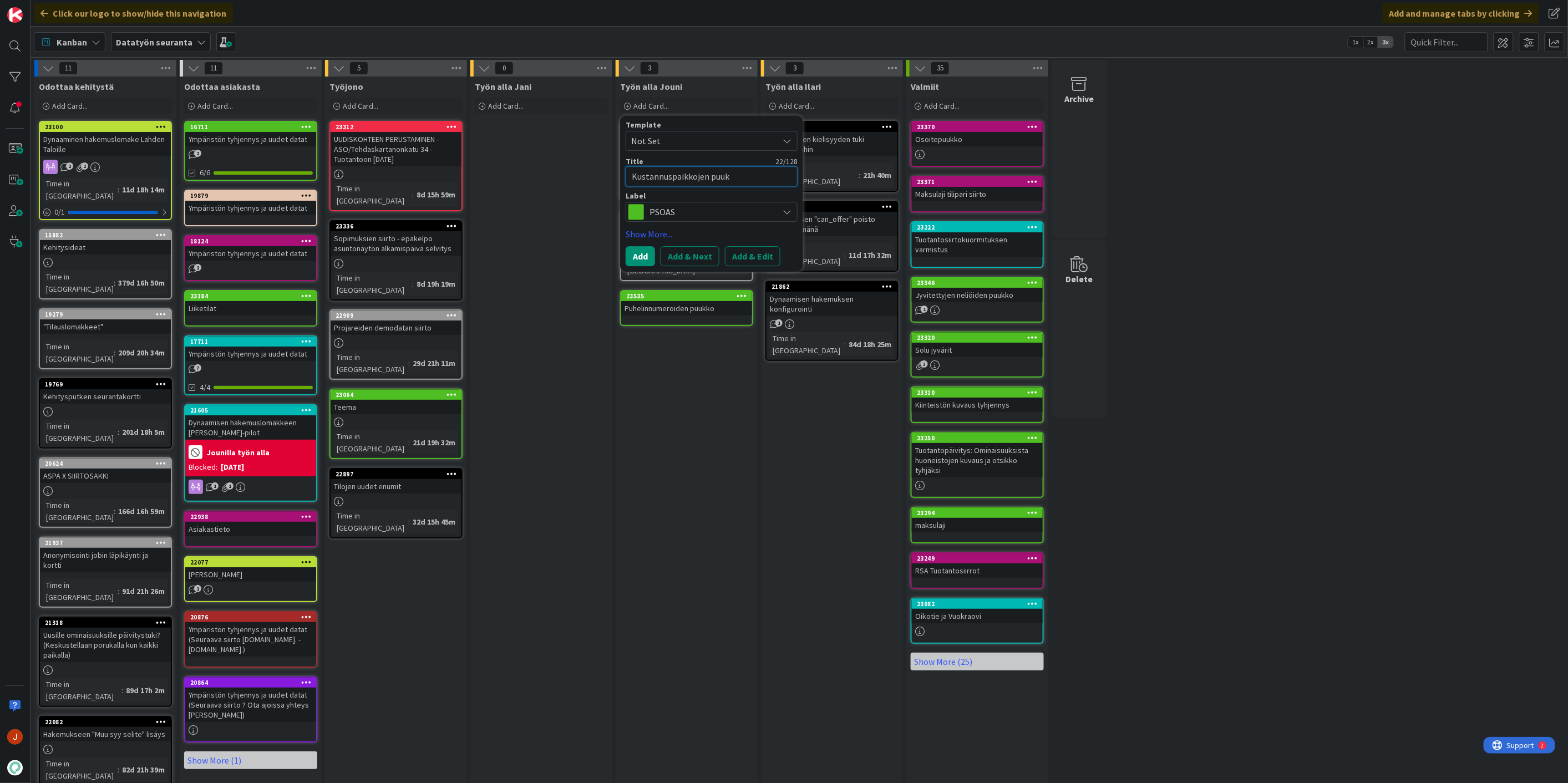
type textarea "Kustannuspaikkojen puukk"
type textarea "x"
type textarea "Kustannuspaikkojen puukko"
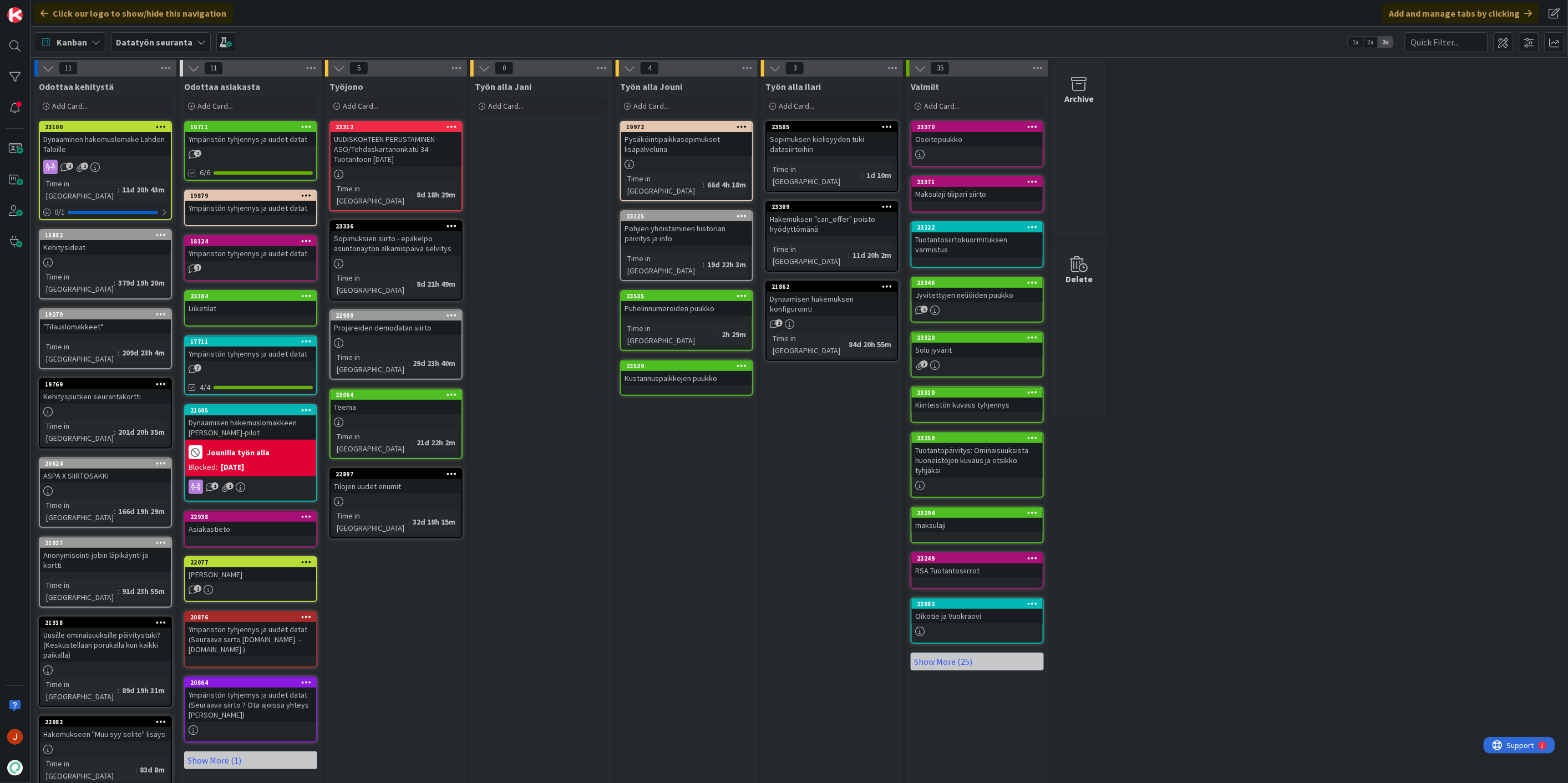
click at [711, 451] on div "Työn alla Jouni Add Card... Template Not Set Title 0 / 128 Label TA TA Lahden T…" at bounding box center [687, 538] width 142 height 924
click at [672, 106] on div "Add Card..." at bounding box center [687, 105] width 133 height 17
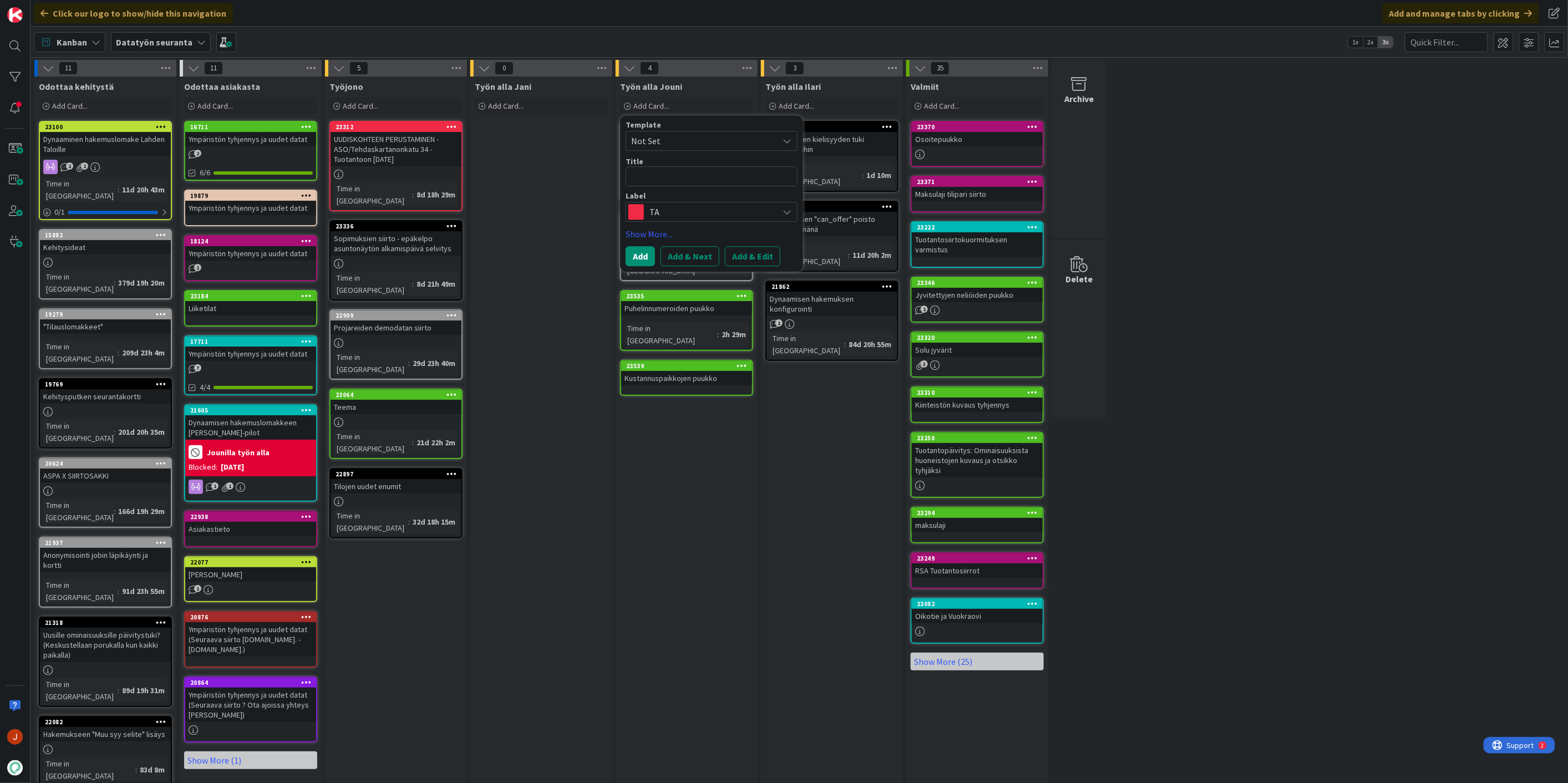
click at [674, 206] on span "TA" at bounding box center [711, 212] width 123 height 15
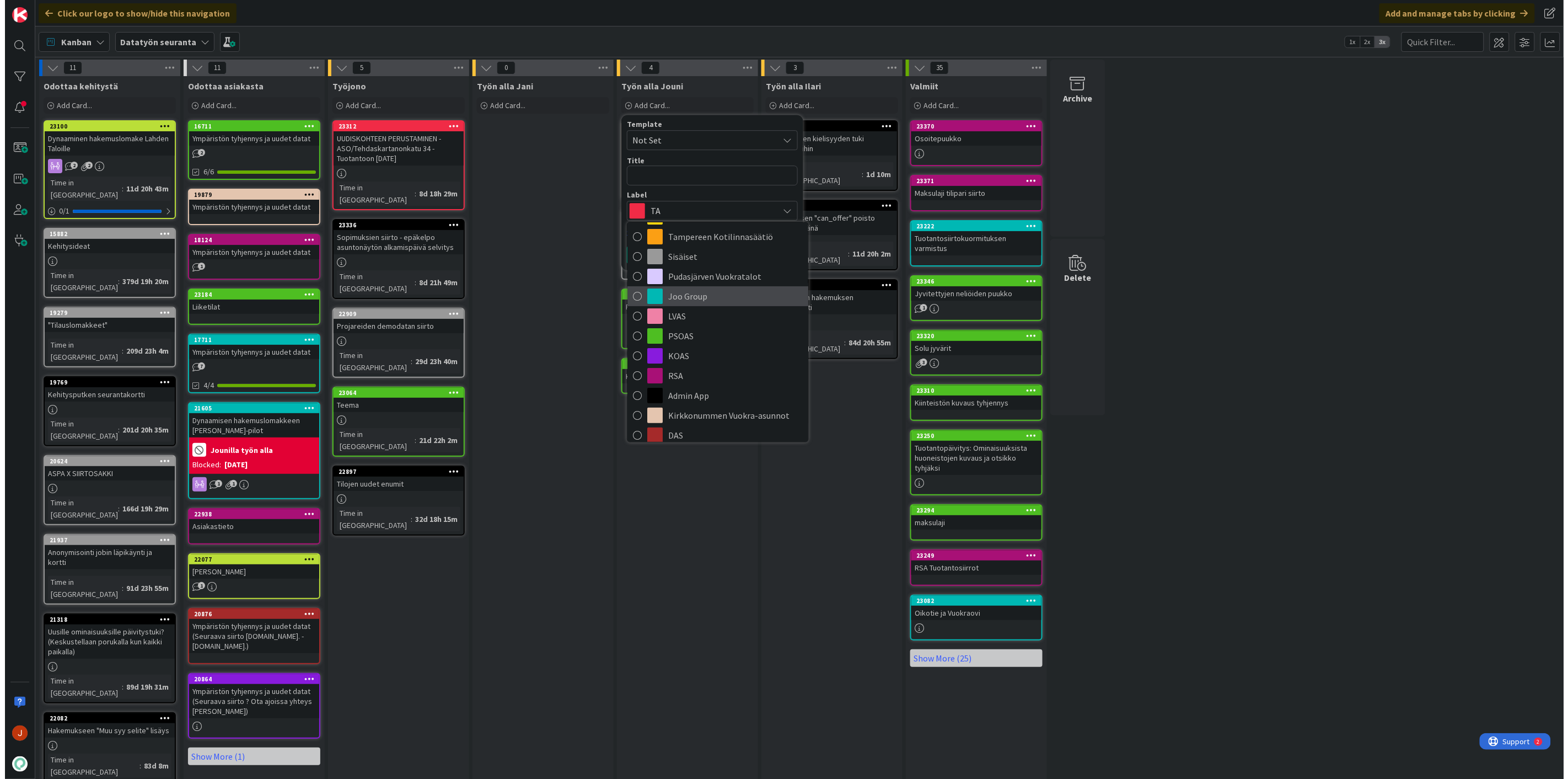
scroll to position [131, 0]
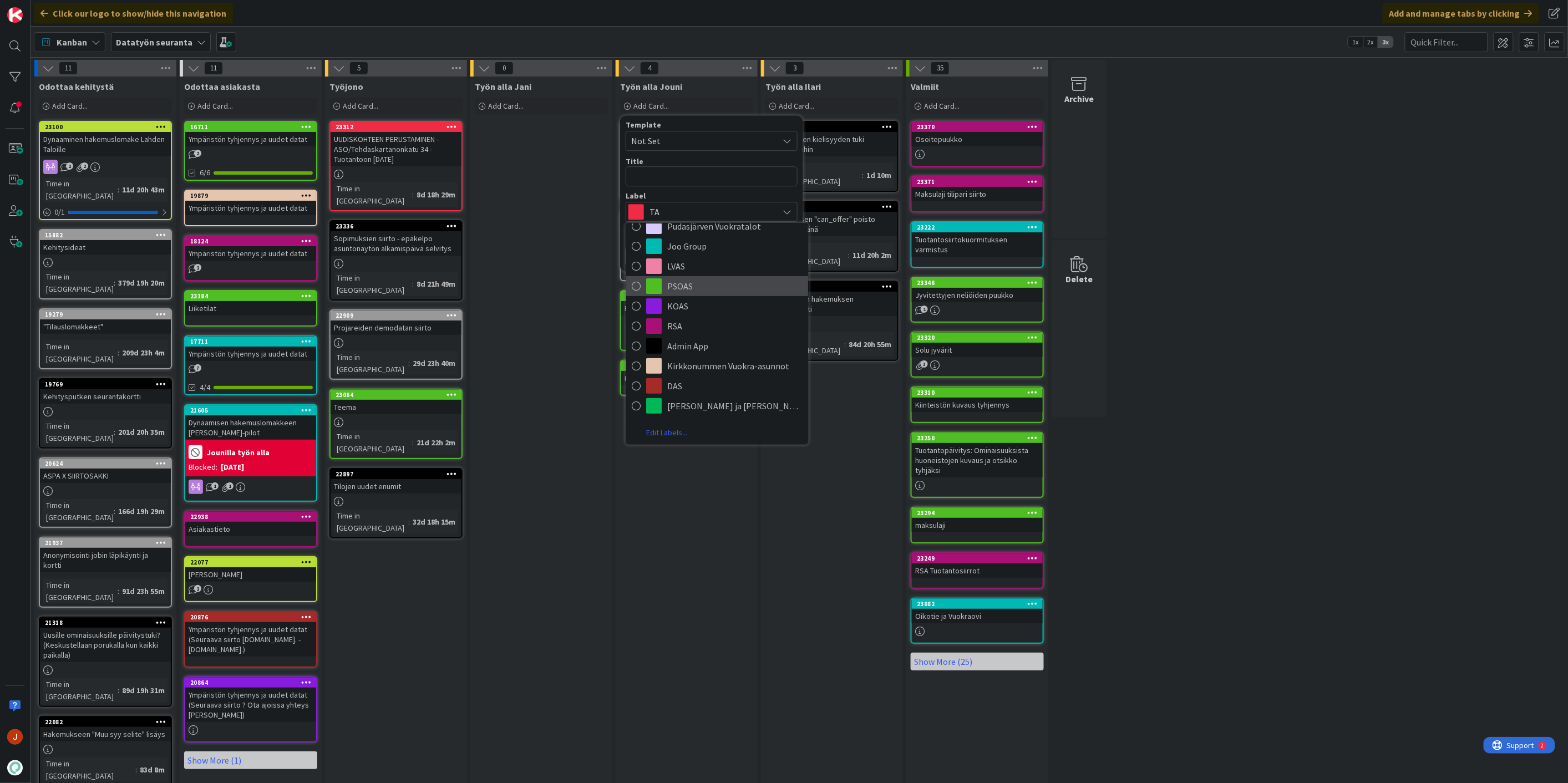
click at [699, 283] on span "PSOAS" at bounding box center [735, 286] width 135 height 17
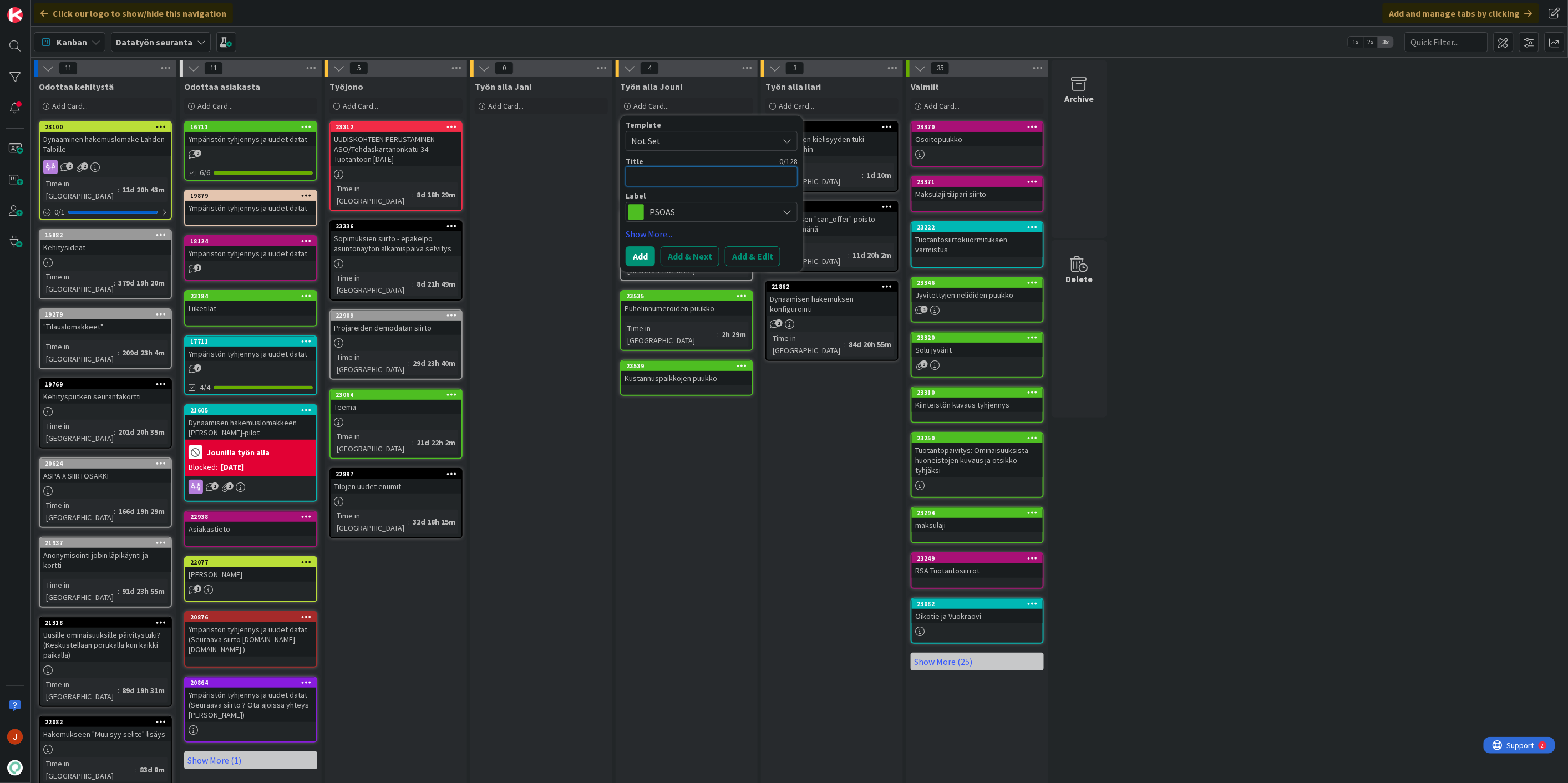
click at [673, 177] on textarea at bounding box center [711, 176] width 172 height 20
type textarea "x"
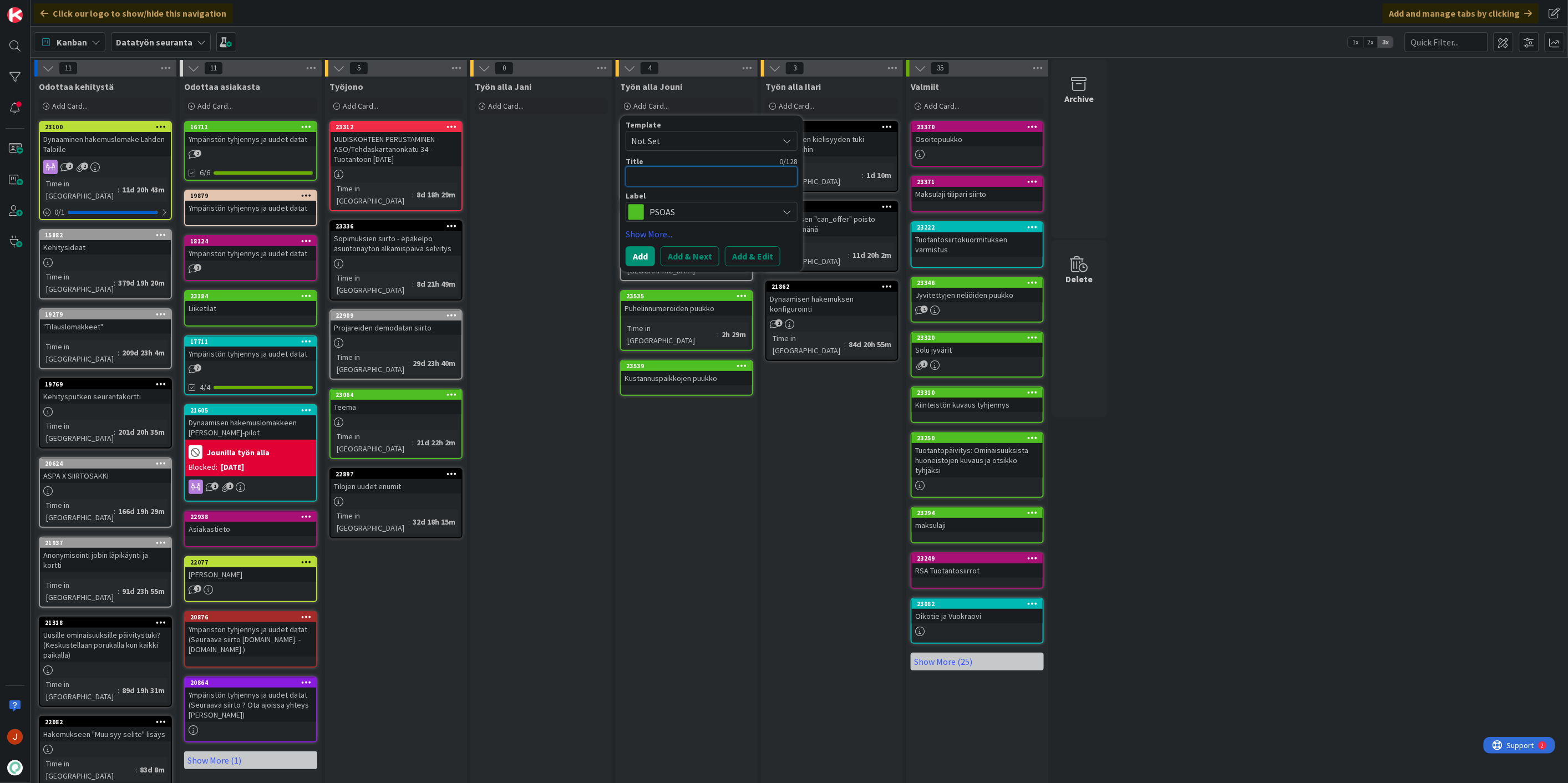
type textarea "M"
type textarea "x"
type textarea "Ma"
type textarea "x"
type textarea "Man"
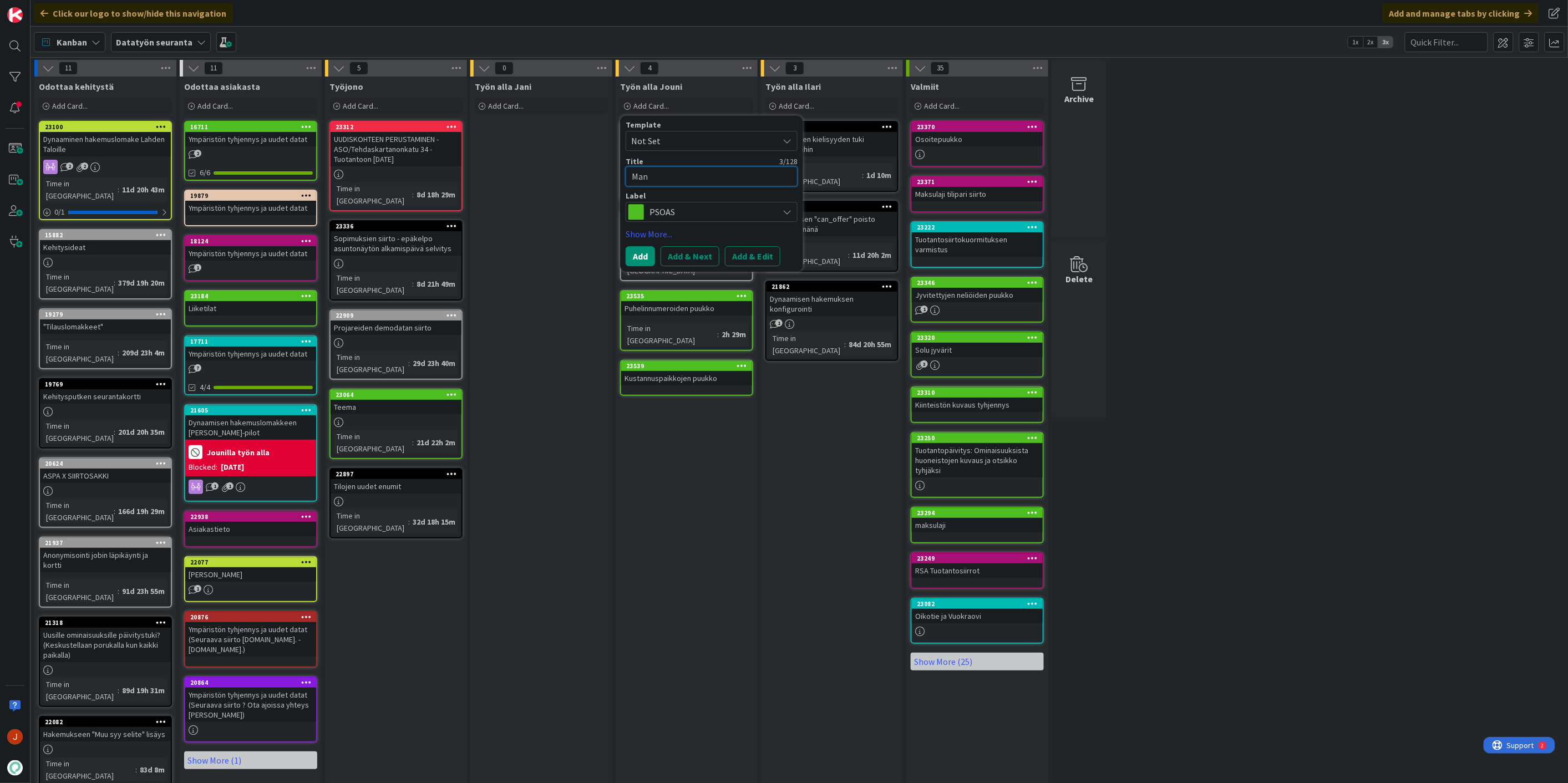
type textarea "x"
type textarea "Mann"
type textarea "x"
type textarea "Manne"
type textarea "x"
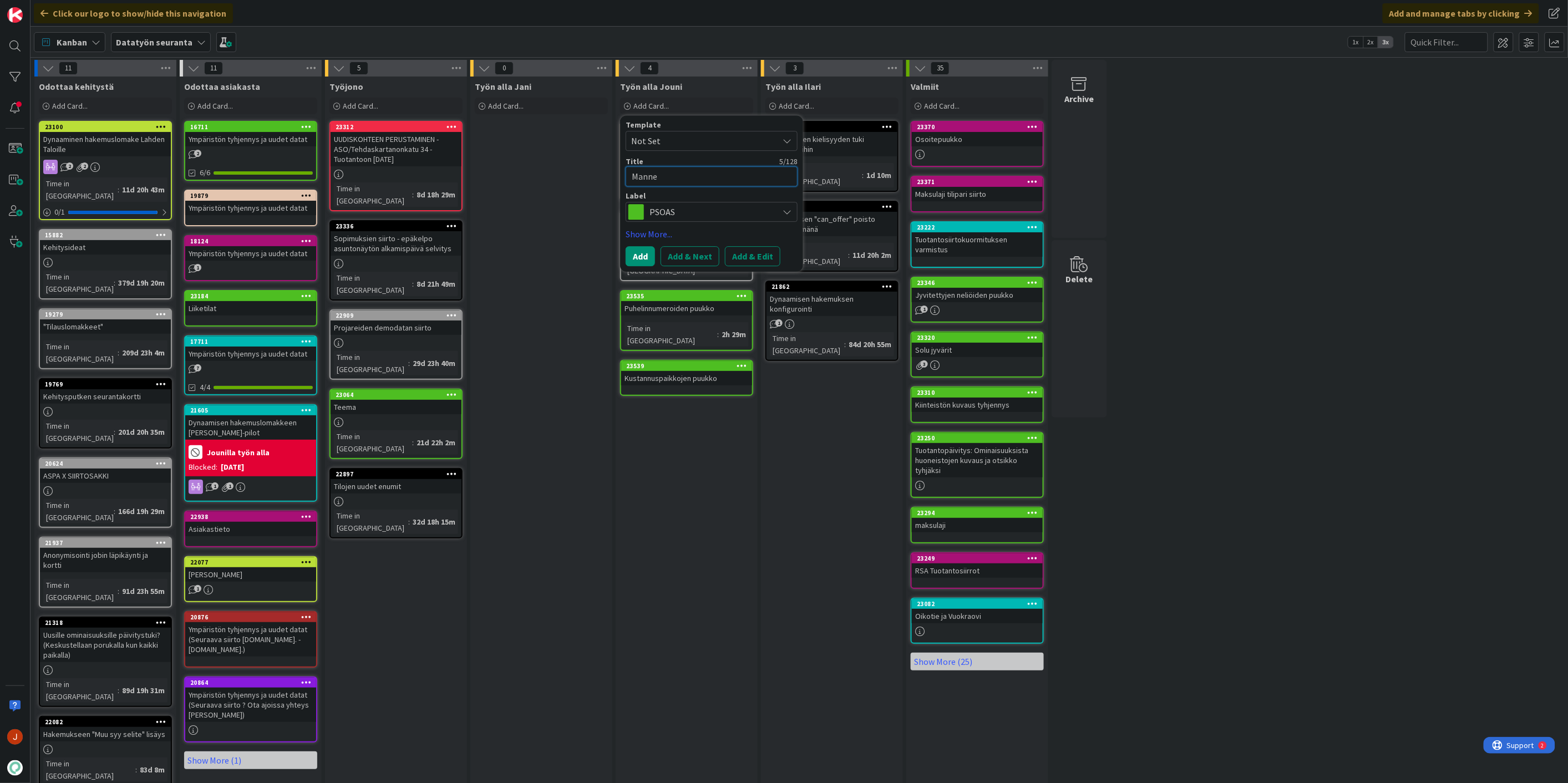
type textarea "Mannen"
type textarea "x"
type textarea "Mannenk"
type textarea "x"
type textarea "[PERSON_NAME]"
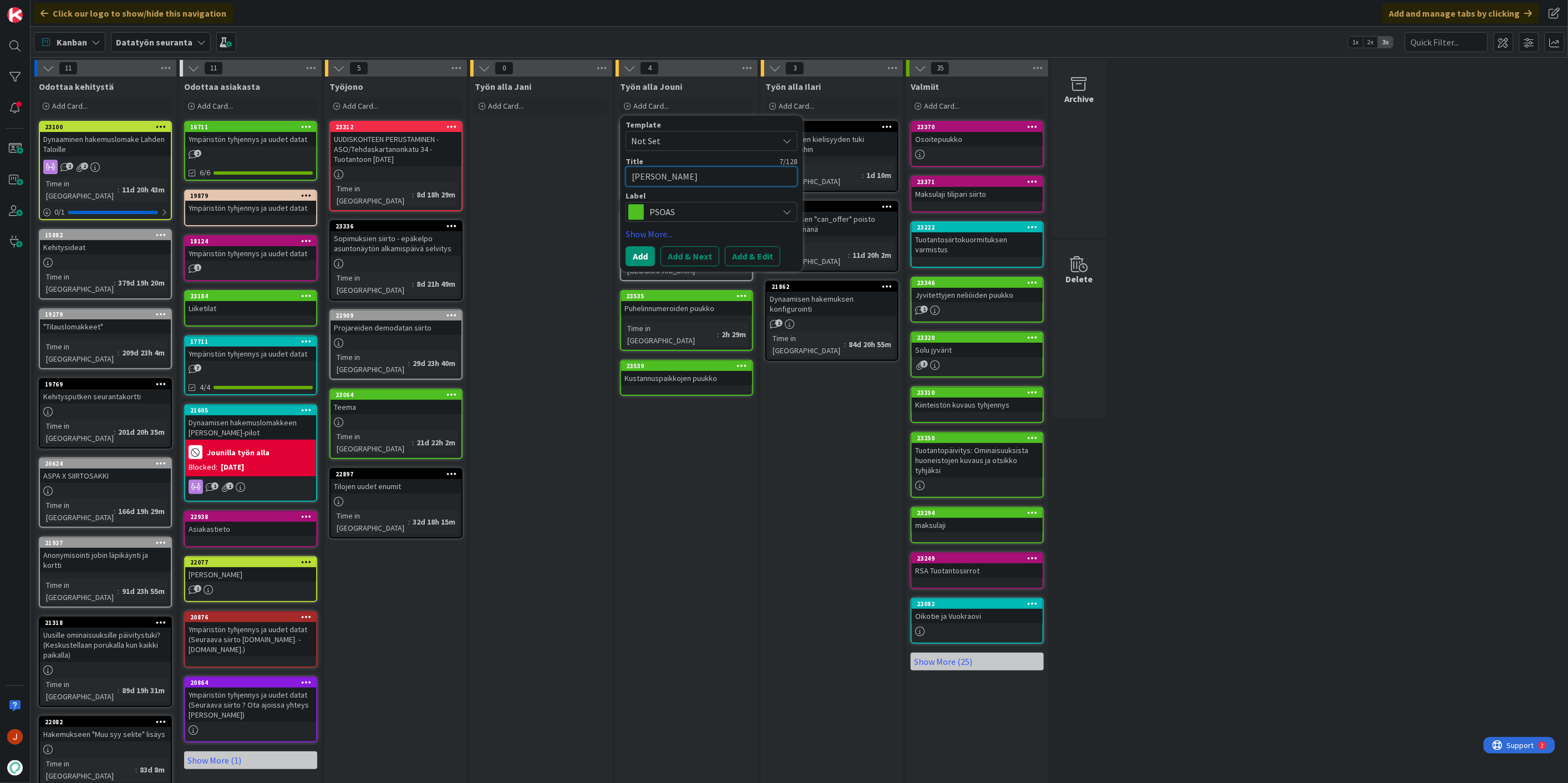
type textarea "x"
type textarea "Mannenkat"
type textarea "x"
type textarea "Mannenkatu"
type textarea "x"
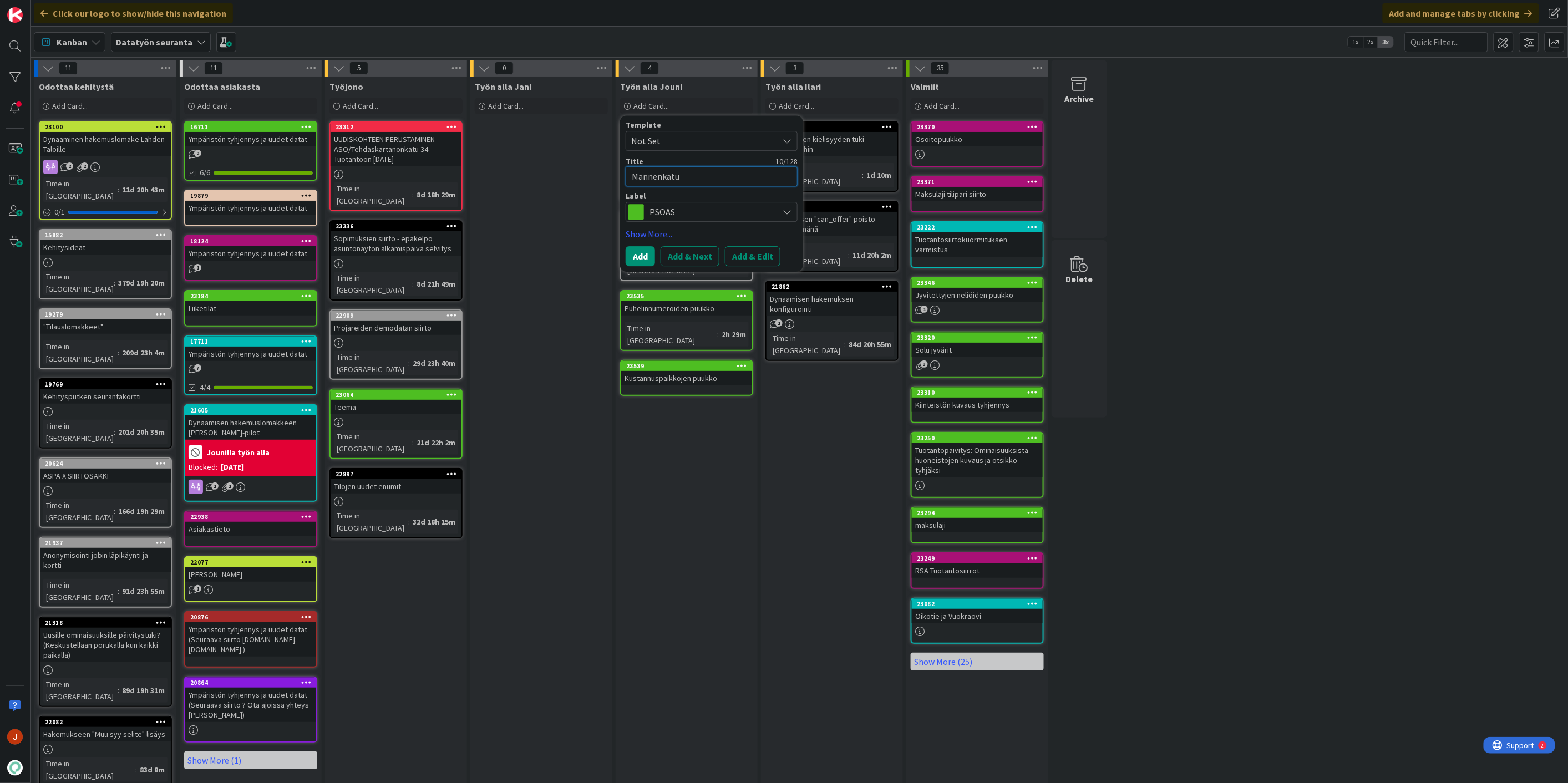
type textarea "Mannenkatu"
type textarea "x"
type textarea "Mannenkatu t"
type textarea "x"
type textarea "Mannenkatu ti"
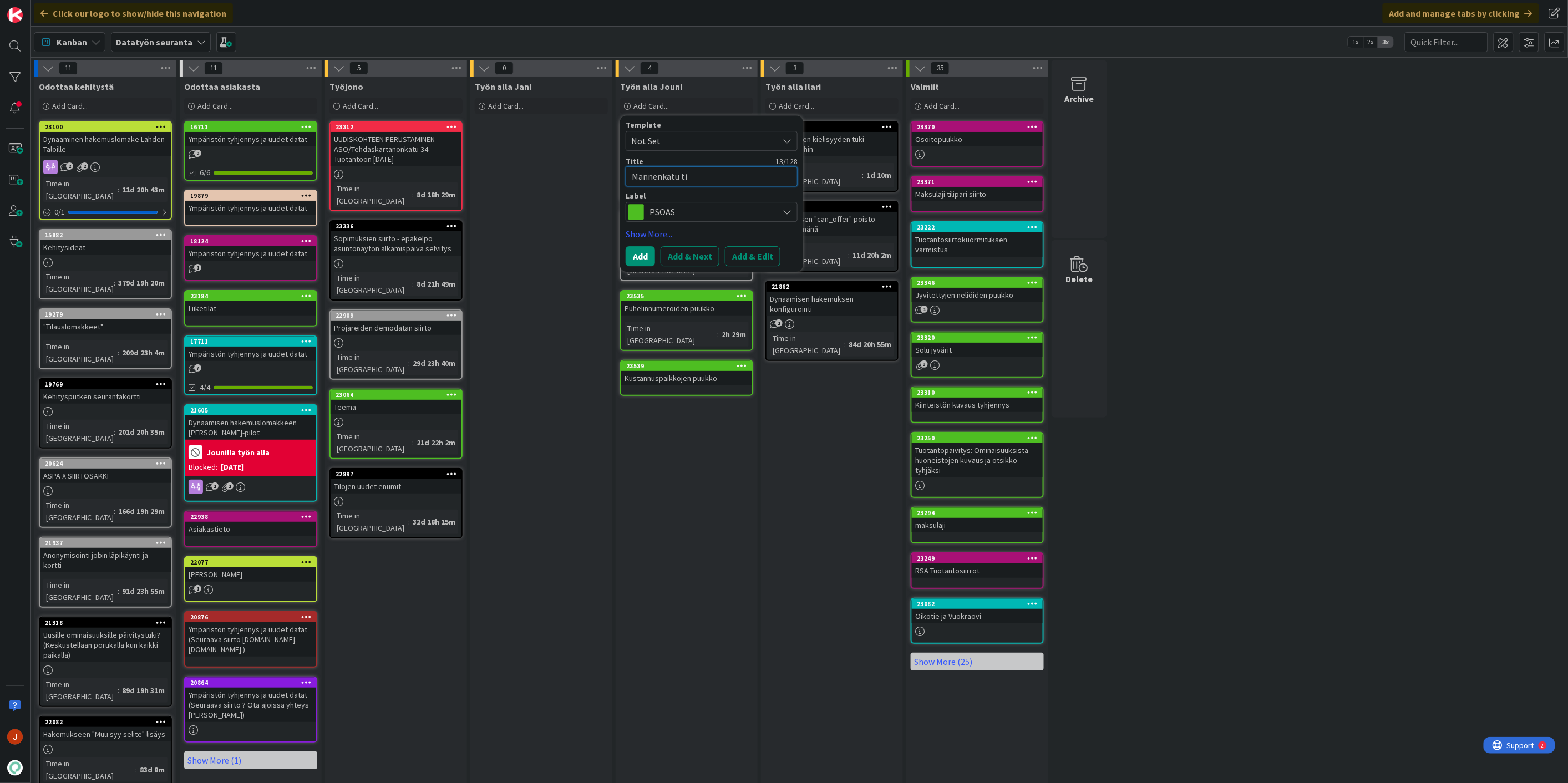
type textarea "x"
type textarea "Mannenkatu til"
type textarea "x"
type textarea "Mannenkatu tilo"
type textarea "x"
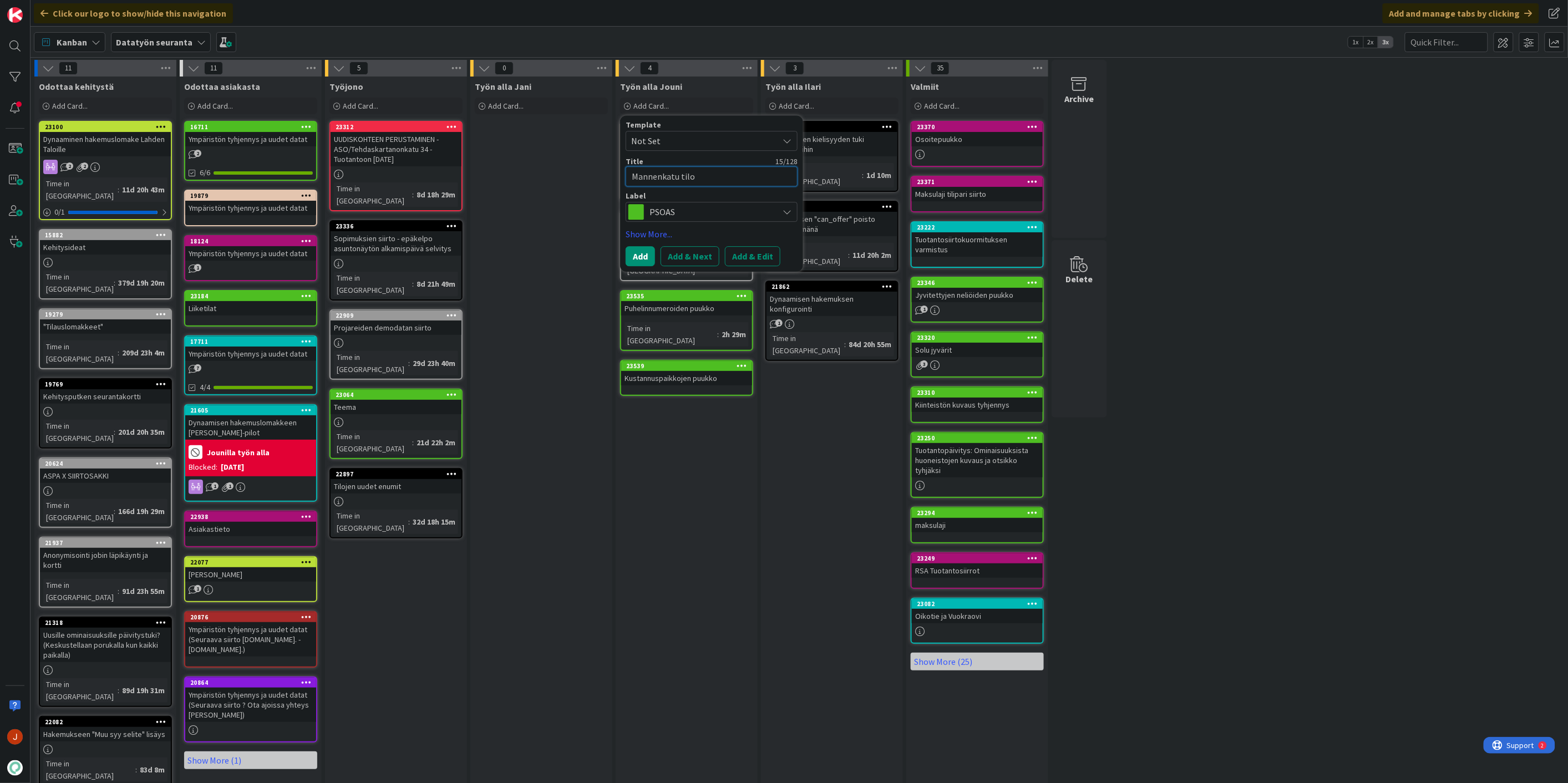
type textarea "Mannenkatu tiloj"
type textarea "x"
type textarea "Mannenkatu tiloje"
type textarea "x"
type textarea "Mannenkatu tilojen"
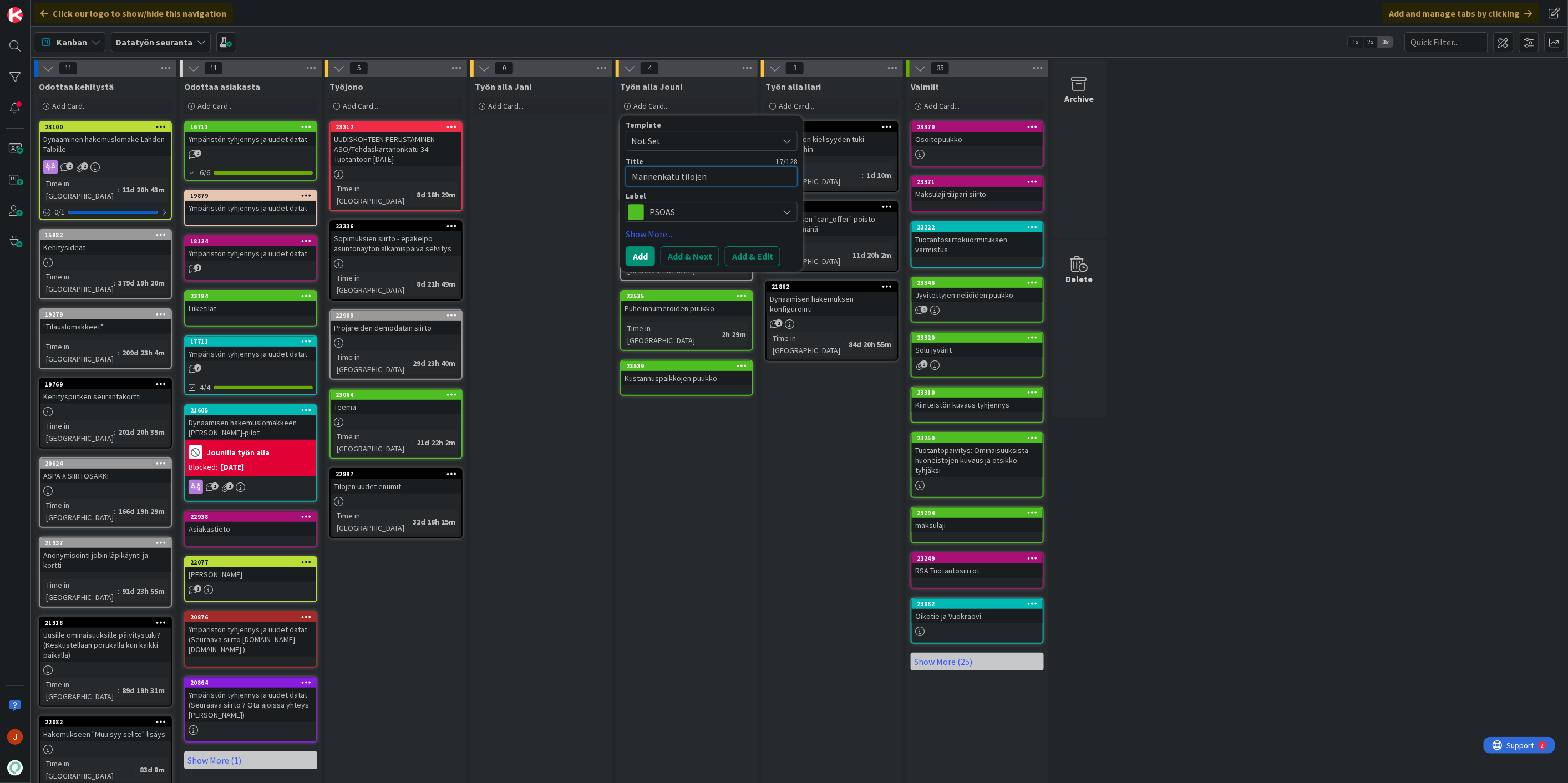
type textarea "x"
type textarea "Mannenkatu tilojen"
type textarea "x"
type textarea "Mannenkatu tilojen s"
type textarea "x"
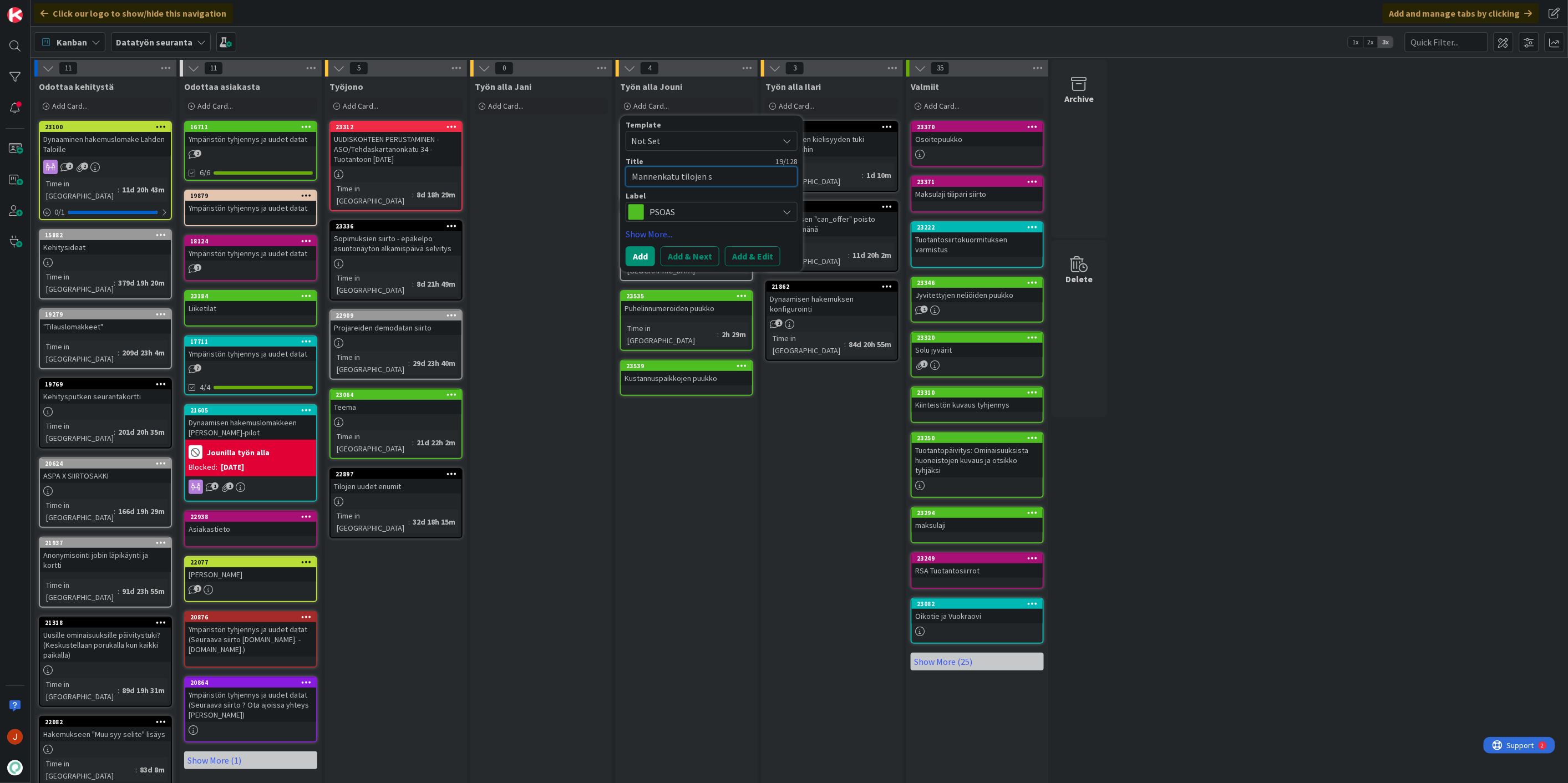
type textarea "Mannenkatu tilojen si"
type textarea "x"
type textarea "Mannenkatu tilojen sii"
type textarea "x"
type textarea "Mannenkatu tilojen siir"
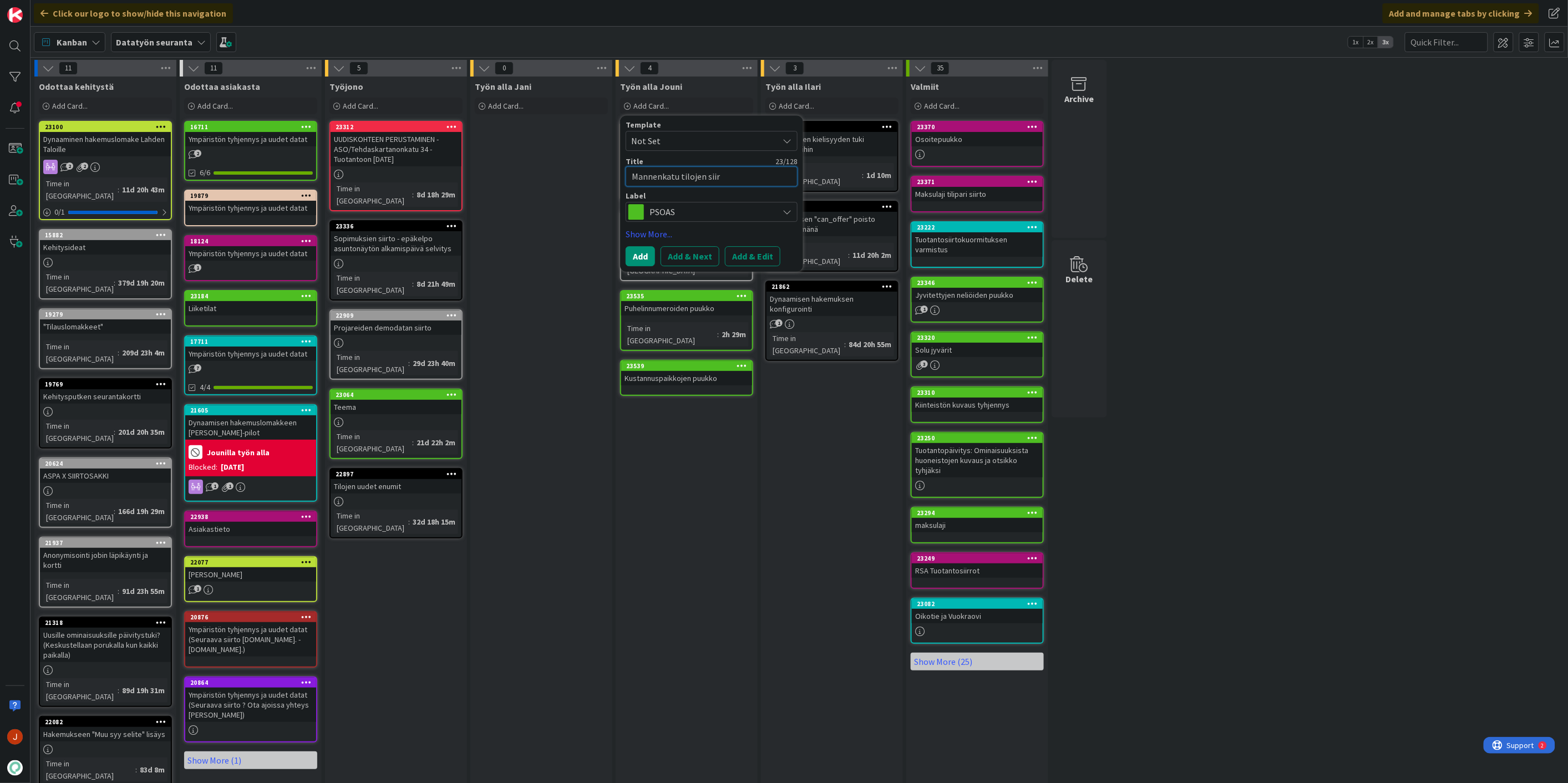
type textarea "x"
type textarea "Mannenkatu tilojen siirt"
type textarea "x"
type textarea "Mannenkatu tilojen siirto"
click at [743, 260] on button "Add & Edit" at bounding box center [753, 256] width 55 height 20
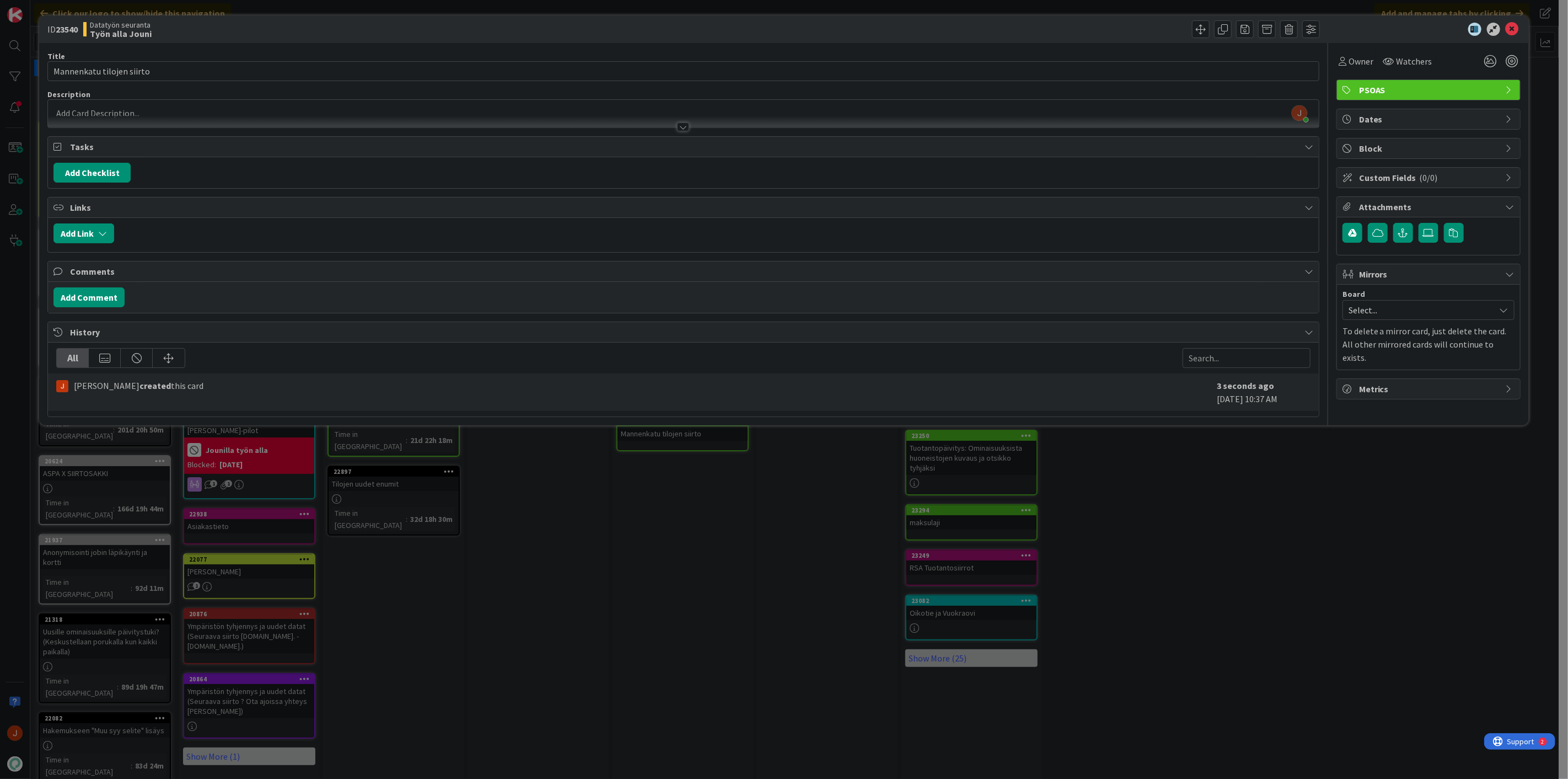
click at [140, 116] on div at bounding box center [683, 122] width 1271 height 12
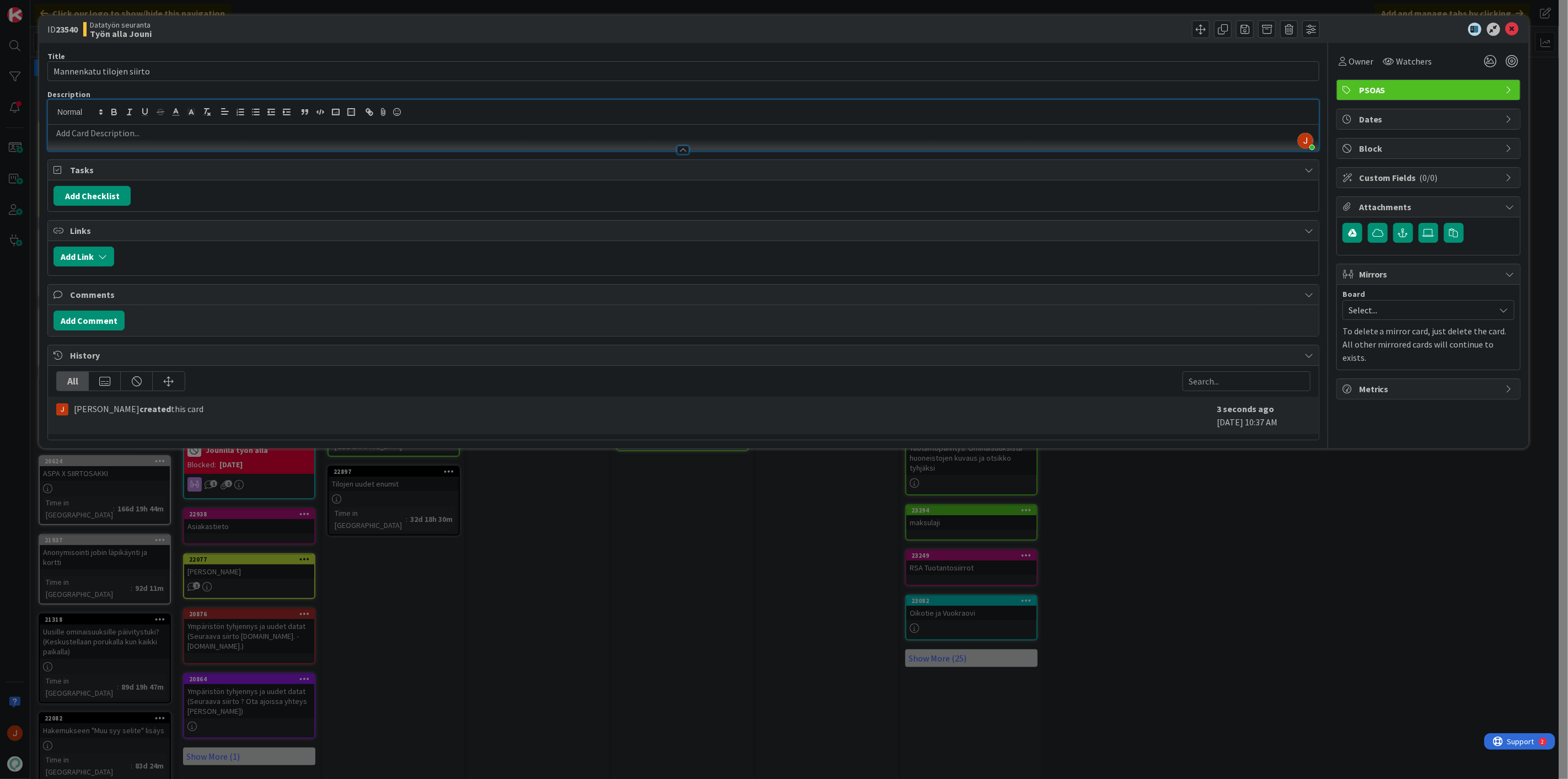
click at [137, 134] on p at bounding box center [683, 133] width 1260 height 13
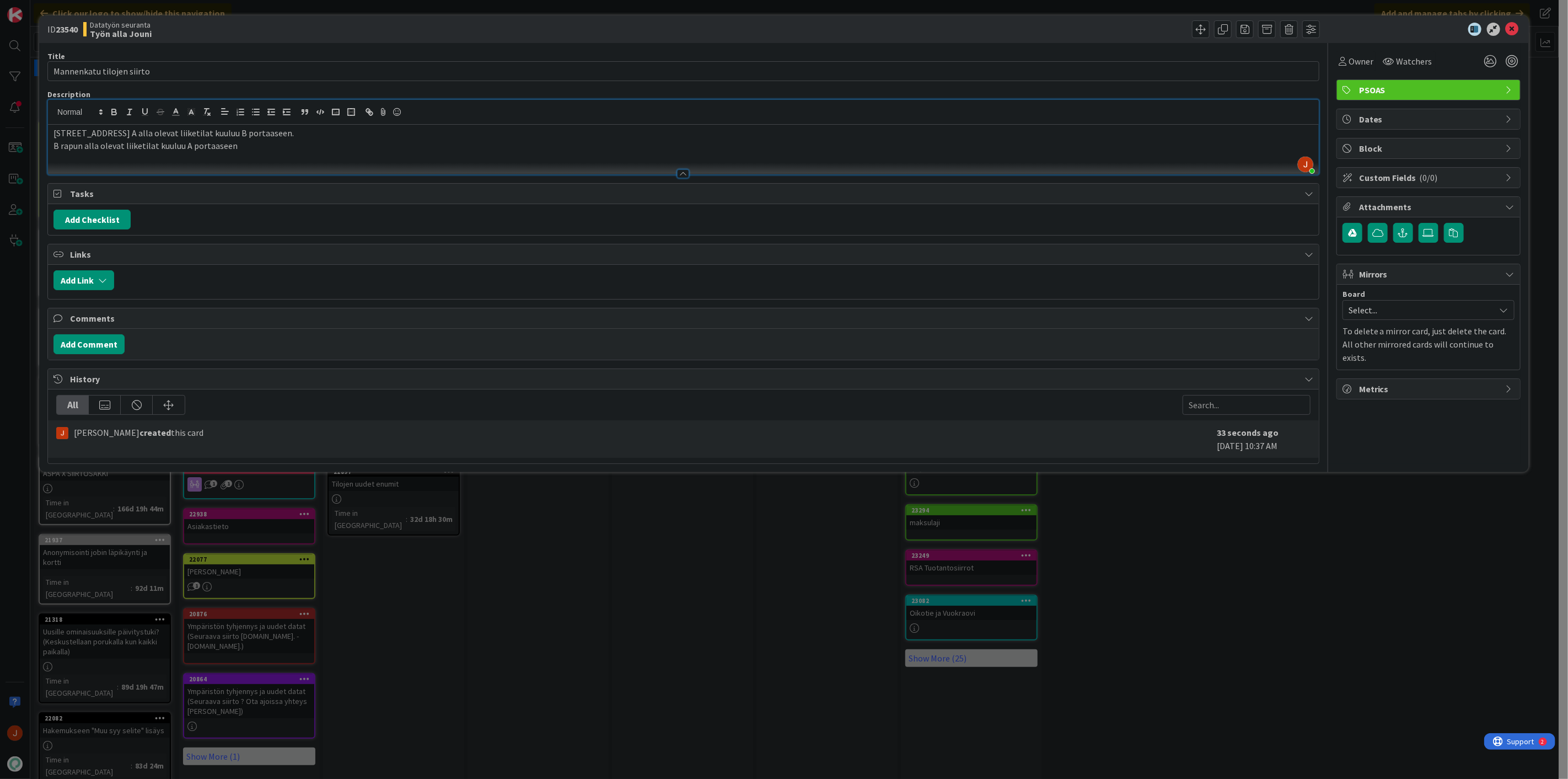
click at [573, 516] on div "ID 23540 Datatyön seuranta Työn alla Jouni Title 25 / 128 Mannenkatu tilojen si…" at bounding box center [784, 389] width 1568 height 779
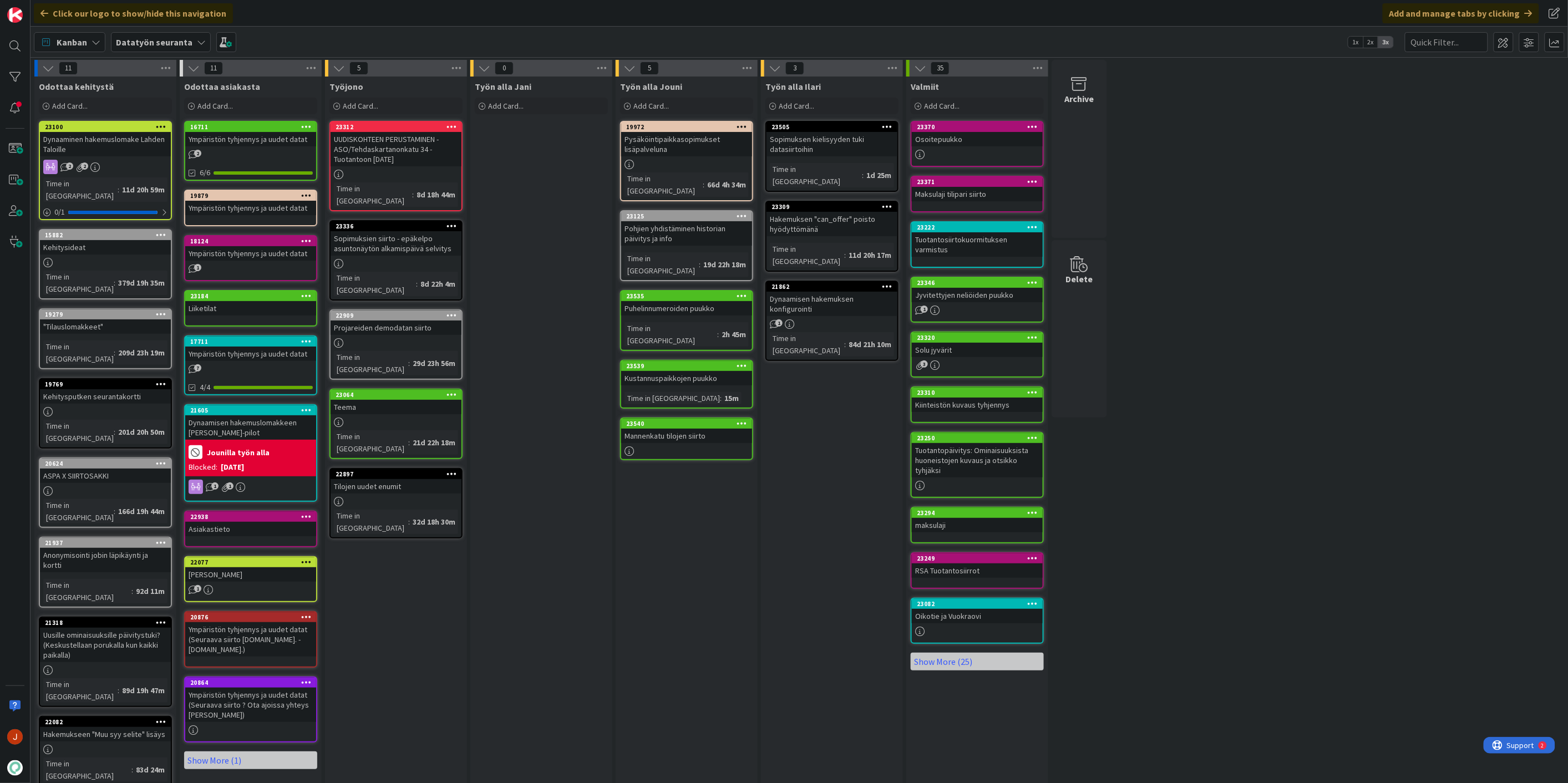
drag, startPoint x: 591, startPoint y: 300, endPoint x: 596, endPoint y: 289, distance: 12.1
click at [591, 300] on div "Työn alla Jani Add Card..." at bounding box center [541, 538] width 142 height 924
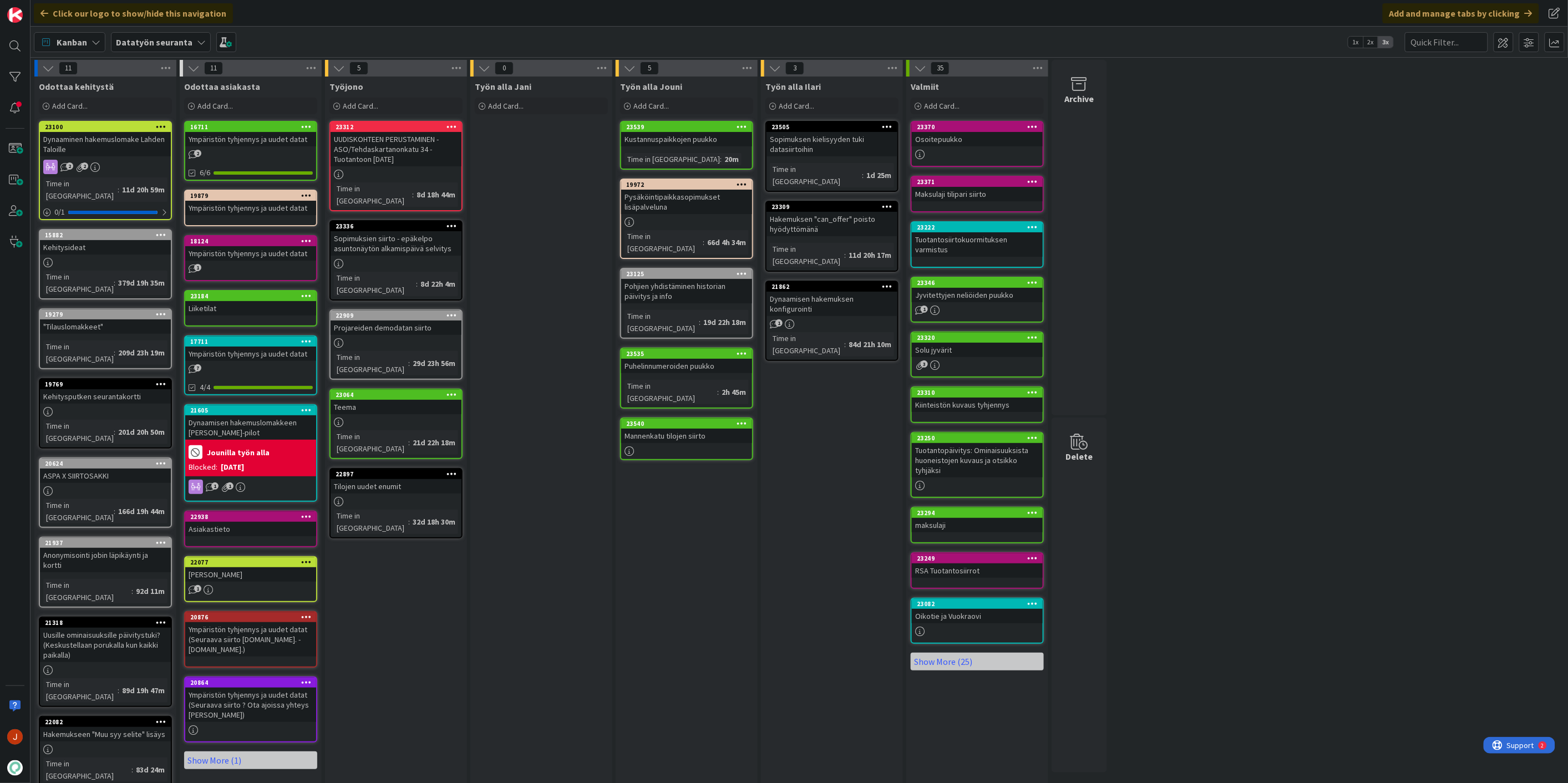
click at [681, 139] on div "Kustannuspaikkojen puukko" at bounding box center [687, 140] width 131 height 15
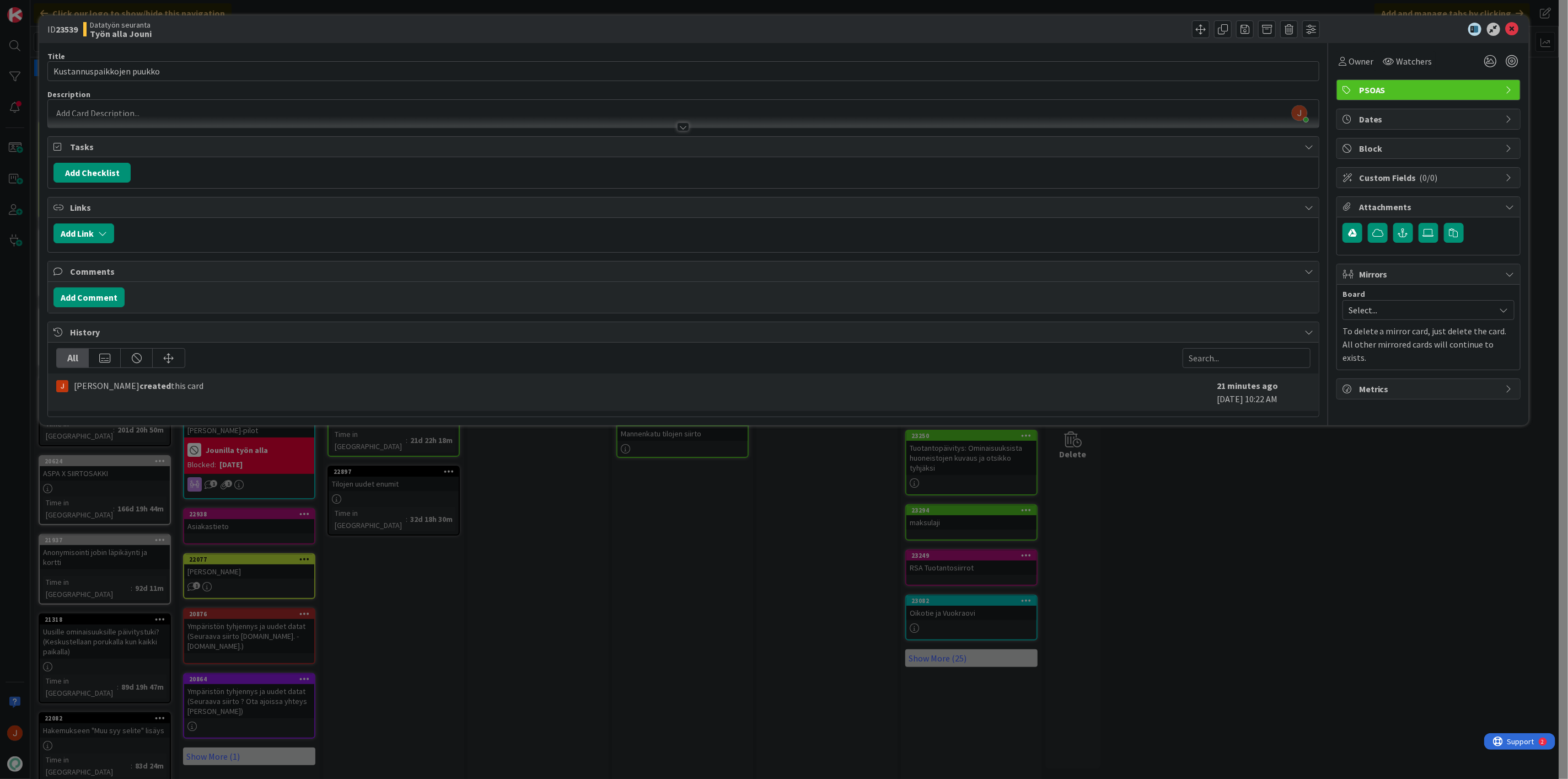
drag, startPoint x: 665, startPoint y: 581, endPoint x: 659, endPoint y: 571, distance: 11.7
click at [660, 578] on div "ID 23539 Datatyön seuranta Työn alla Jouni Title 25 / 128 Kustannuspaikkojen pu…" at bounding box center [784, 389] width 1568 height 779
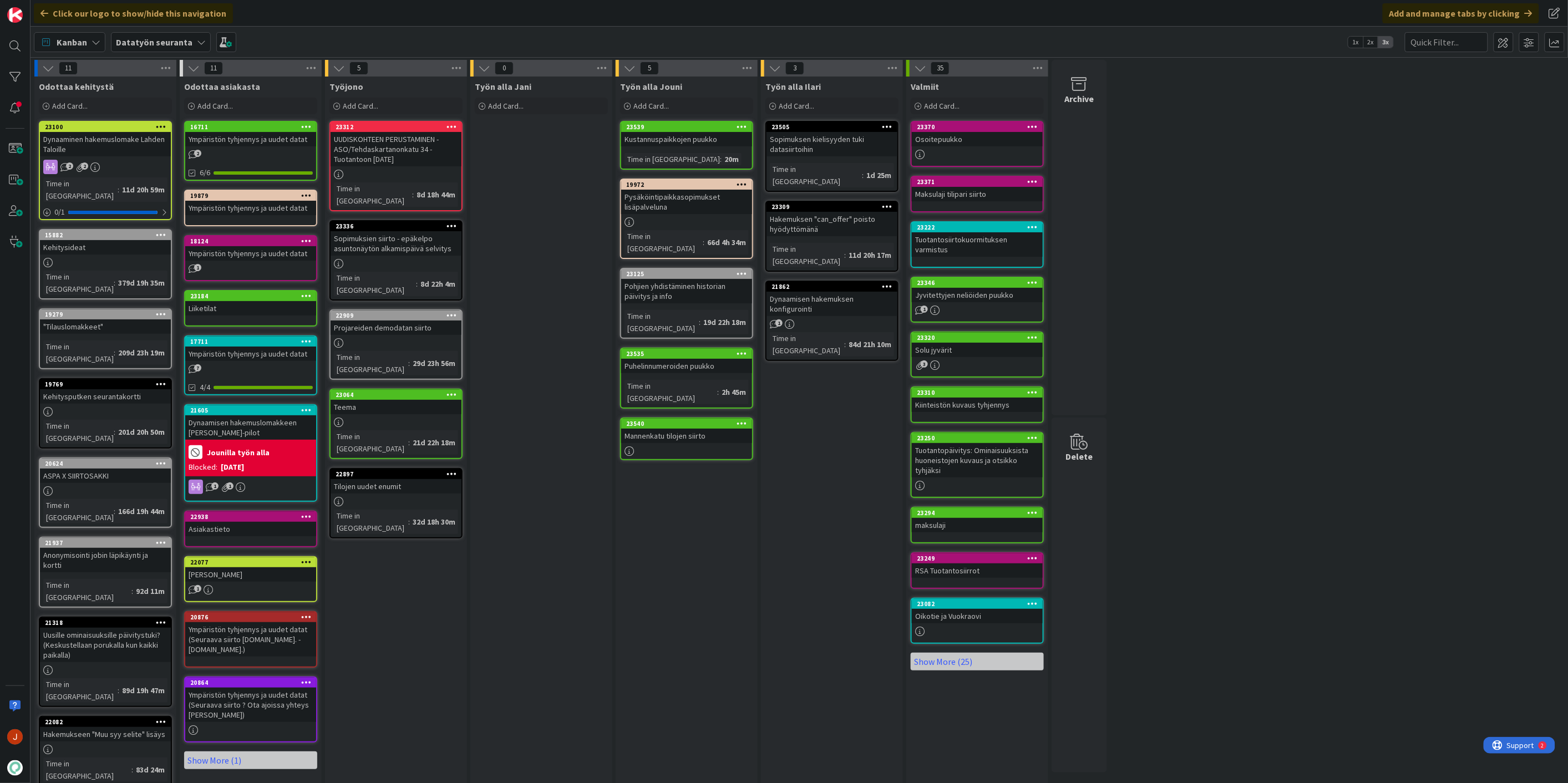
click at [561, 243] on div "Työn alla Jani Add Card..." at bounding box center [541, 538] width 142 height 924
